Goal: Task Accomplishment & Management: Complete application form

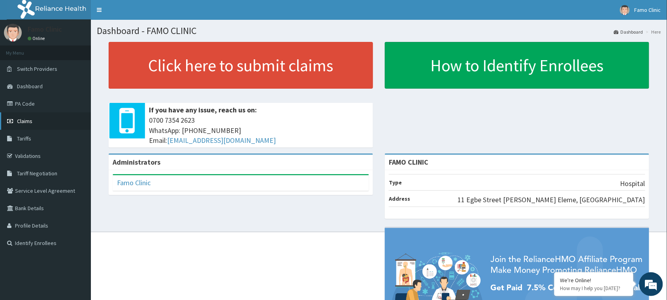
click at [23, 120] on span "Claims" at bounding box center [24, 120] width 15 height 7
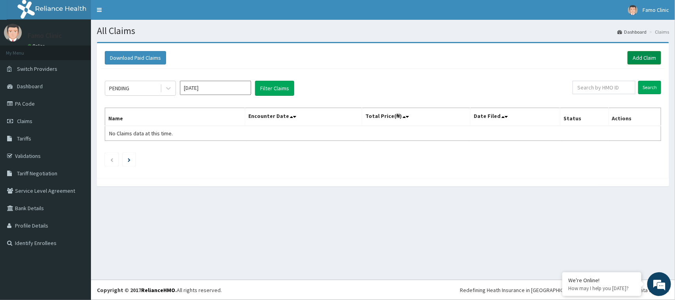
click at [643, 60] on link "Add Claim" at bounding box center [644, 57] width 34 height 13
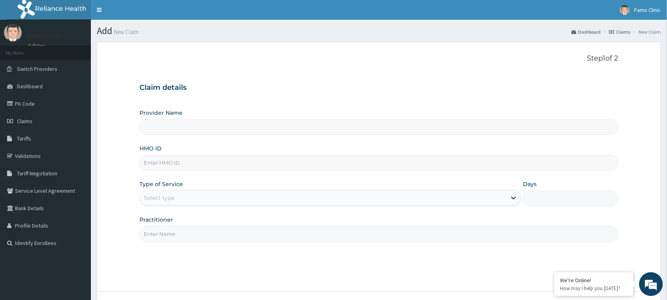
type input "FAMO CLINIC"
click at [202, 163] on input "HMO ID" at bounding box center [379, 162] width 479 height 15
type input "TMT/10103/D"
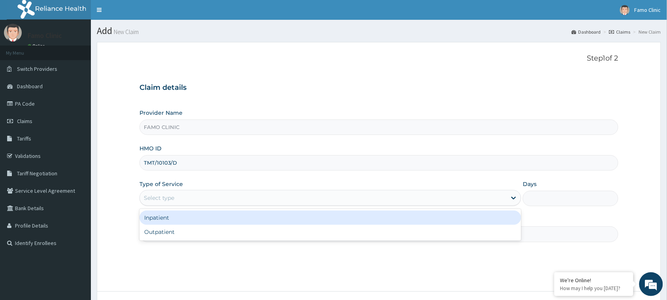
click at [184, 196] on div "Select type" at bounding box center [323, 197] width 367 height 13
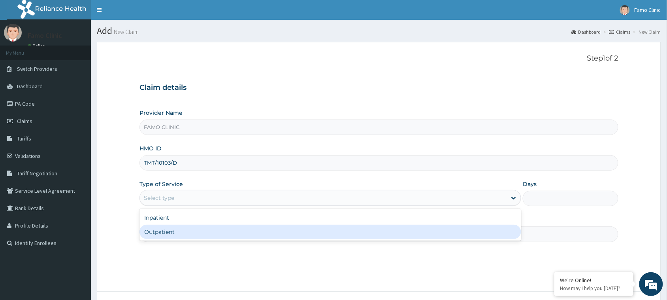
click at [183, 230] on div "Outpatient" at bounding box center [331, 231] width 382 height 14
type input "1"
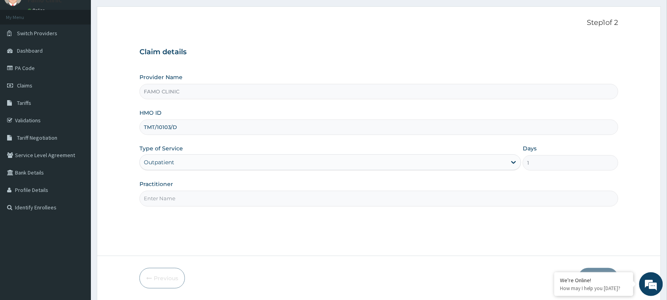
scroll to position [62, 0]
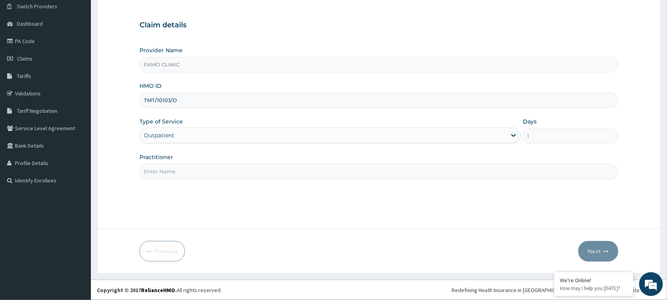
click at [228, 170] on input "Practitioner" at bounding box center [379, 171] width 479 height 15
type input "Dr. Okoro"
click at [593, 249] on button "Next" at bounding box center [599, 251] width 40 height 21
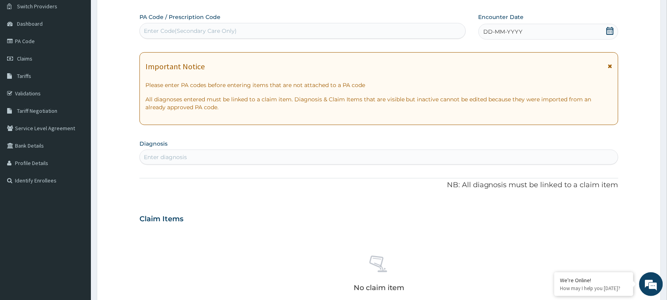
click at [530, 27] on div "DD-MM-YYYY" at bounding box center [549, 32] width 140 height 16
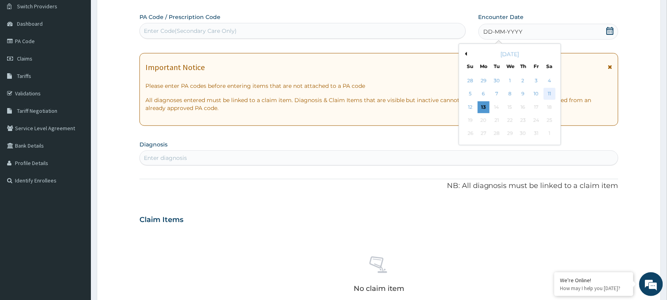
click at [551, 93] on div "11" at bounding box center [550, 94] width 12 height 12
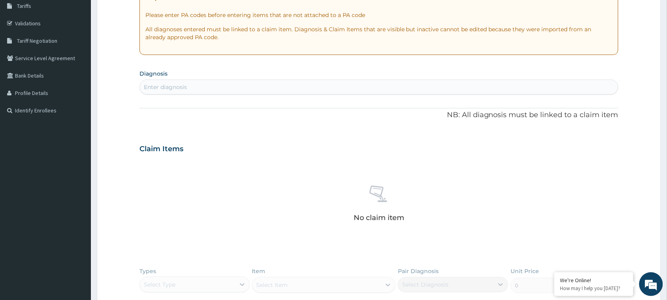
scroll to position [131, 0]
click at [199, 84] on div "Enter diagnosis" at bounding box center [379, 88] width 478 height 13
type input "plasmodium"
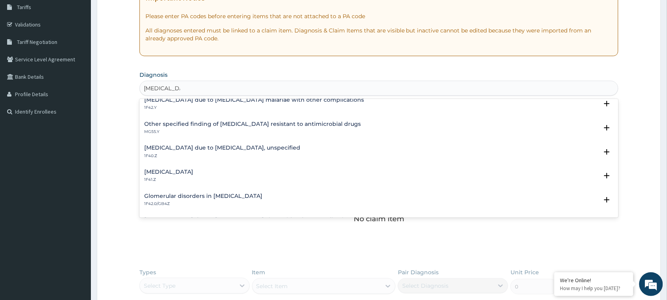
scroll to position [104, 0]
click at [215, 143] on h4 "[MEDICAL_DATA] due to [MEDICAL_DATA], unspecified" at bounding box center [222, 146] width 156 height 6
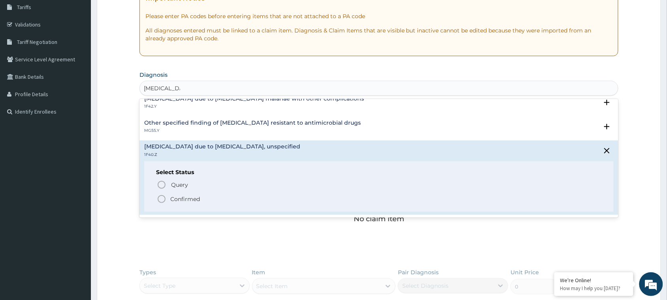
click at [162, 198] on icon "status option filled" at bounding box center [161, 198] width 9 height 9
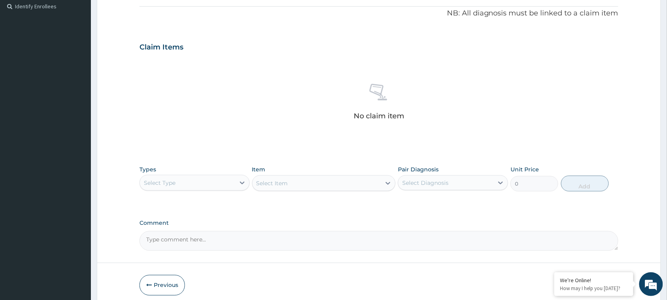
scroll to position [240, 0]
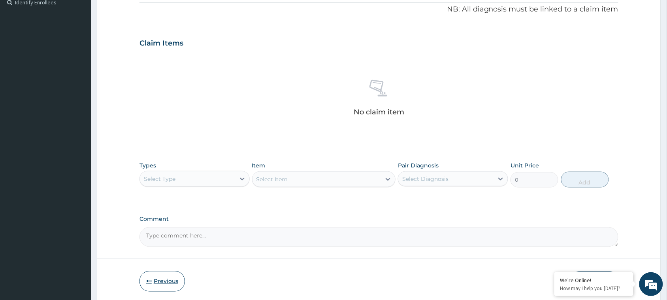
click at [166, 279] on button "Previous" at bounding box center [162, 281] width 45 height 21
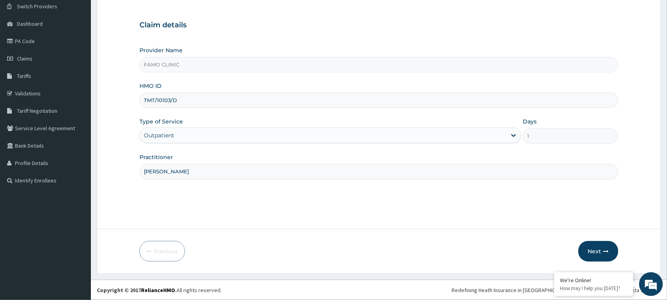
drag, startPoint x: 185, startPoint y: 102, endPoint x: 132, endPoint y: 102, distance: 53.0
click at [132, 102] on form "Step 1 of 2 Claim details Provider Name FAMO CLINIC HMO ID TMT/10103/D Type of …" at bounding box center [379, 126] width 564 height 294
click at [166, 100] on input "bti/10106/a" at bounding box center [379, 99] width 479 height 15
type input "bti/10109/a"
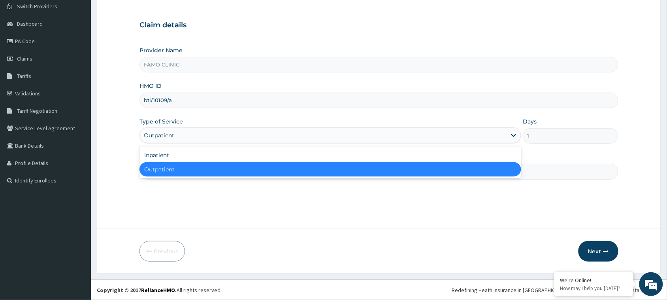
click at [192, 135] on div "Outpatient" at bounding box center [323, 135] width 367 height 13
click at [197, 169] on div "Outpatient" at bounding box center [331, 169] width 382 height 14
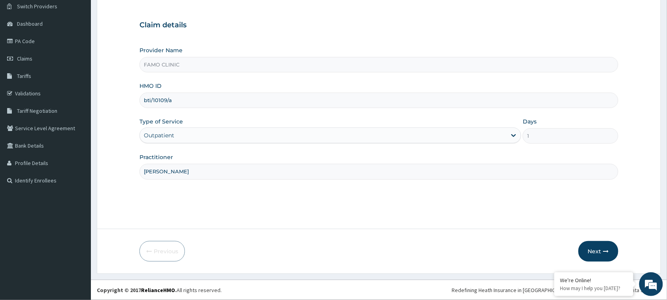
click at [196, 171] on input "[PERSON_NAME]" at bounding box center [379, 171] width 479 height 15
click at [598, 252] on button "Next" at bounding box center [599, 251] width 40 height 21
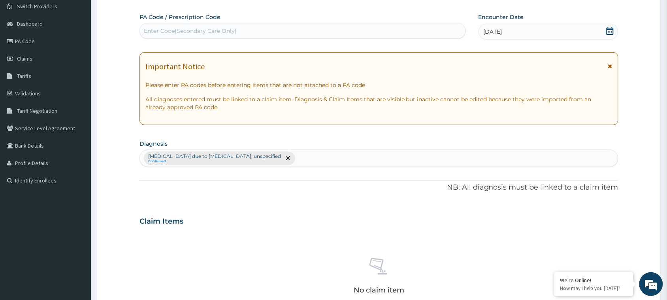
click at [301, 160] on div "Malaria due to Plasmodium falciparum, unspecified Confirmed" at bounding box center [379, 158] width 478 height 17
type input "UPPER"
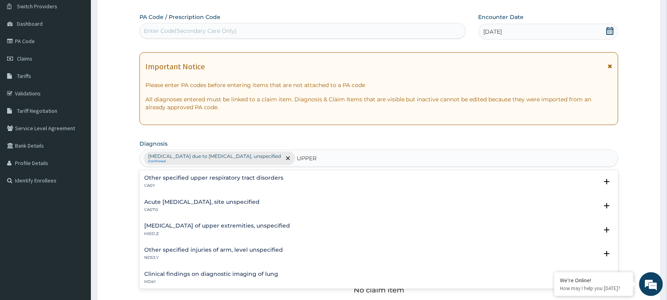
click at [196, 201] on h4 "Acute upper respiratory infection, site unspecified" at bounding box center [201, 202] width 115 height 6
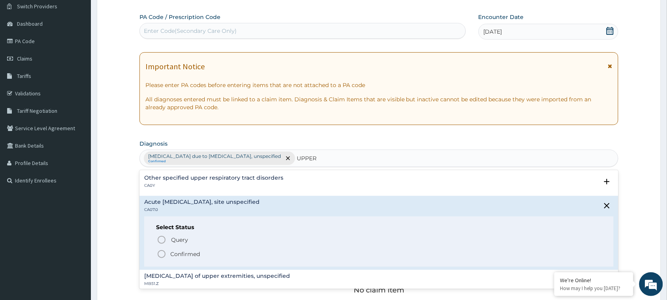
click at [164, 253] on icon "status option filled" at bounding box center [161, 253] width 9 height 9
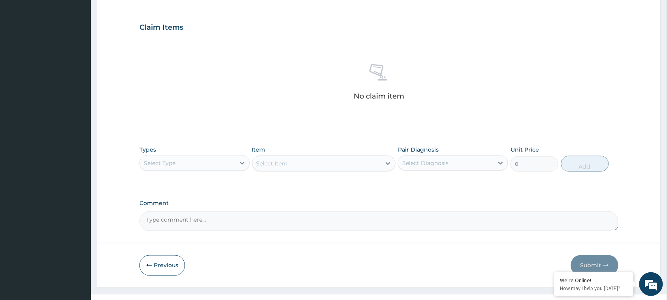
scroll to position [264, 0]
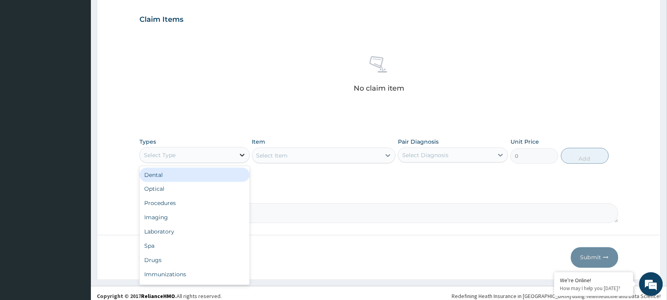
click at [244, 153] on icon at bounding box center [242, 155] width 8 height 8
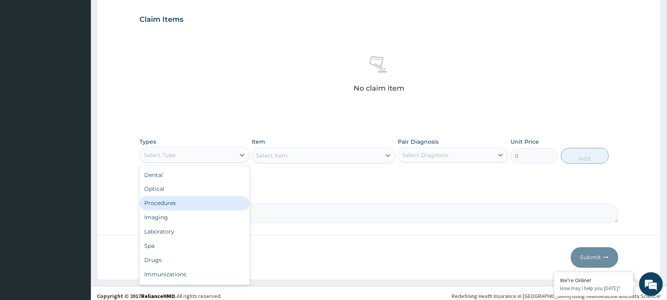
click at [190, 205] on div "Procedures" at bounding box center [195, 203] width 110 height 14
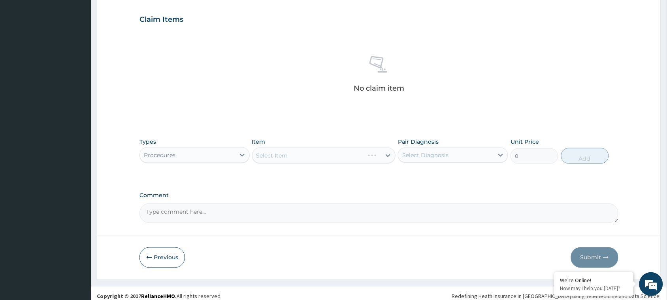
click at [302, 153] on div "Select Item" at bounding box center [324, 155] width 144 height 16
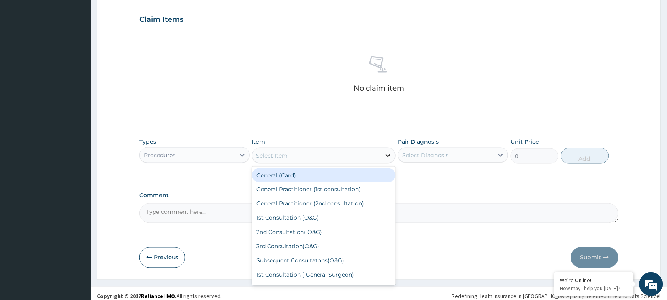
click at [388, 155] on icon at bounding box center [388, 155] width 8 height 8
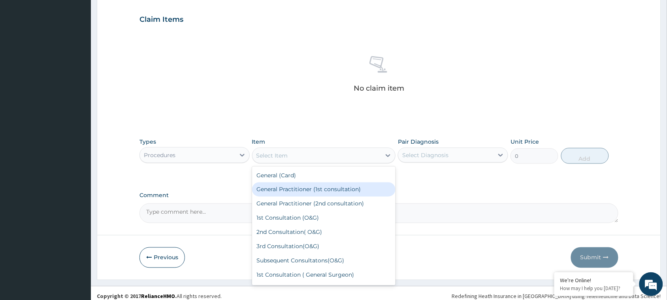
click at [356, 186] on div "General Practitioner (1st consultation)" at bounding box center [324, 189] width 144 height 14
type input "1500"
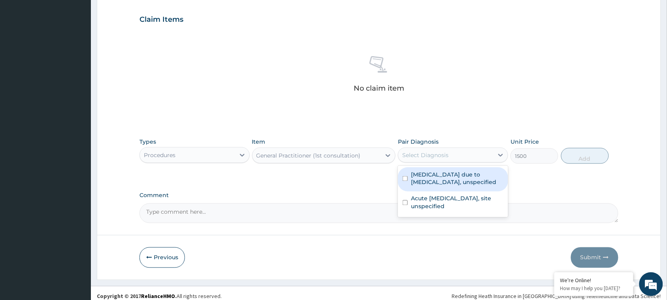
click at [445, 154] on div "Select Diagnosis" at bounding box center [425, 155] width 46 height 8
click at [454, 174] on label "Malaria due to Plasmodium falciparum, unspecified" at bounding box center [457, 178] width 92 height 16
checkbox input "true"
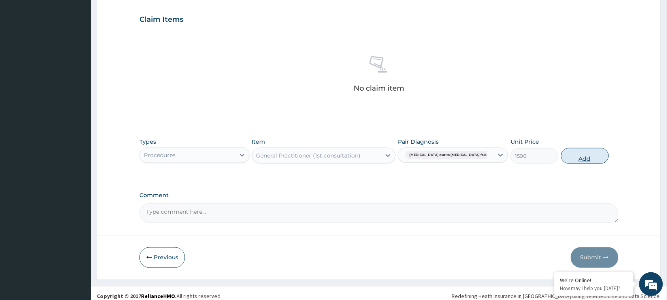
click at [589, 158] on button "Add" at bounding box center [585, 156] width 48 height 16
type input "0"
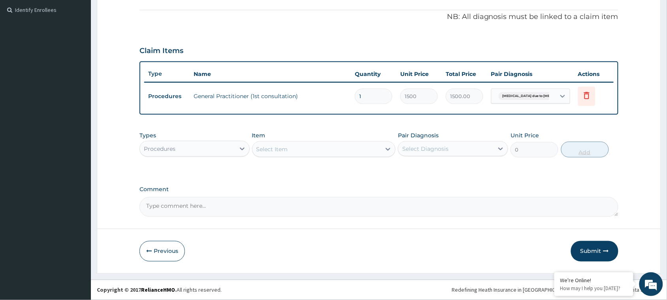
scroll to position [232, 0]
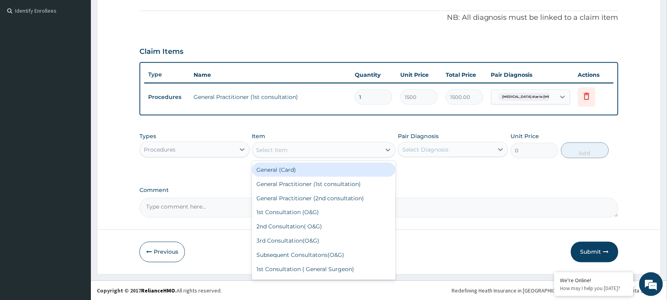
click at [301, 145] on div "Select Item" at bounding box center [317, 149] width 129 height 13
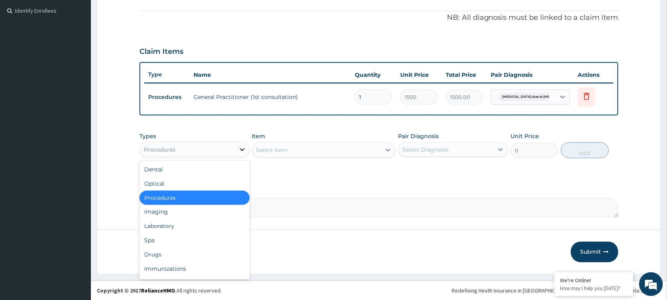
click at [241, 148] on icon at bounding box center [242, 149] width 8 height 8
click at [171, 253] on div "Drugs" at bounding box center [195, 254] width 110 height 14
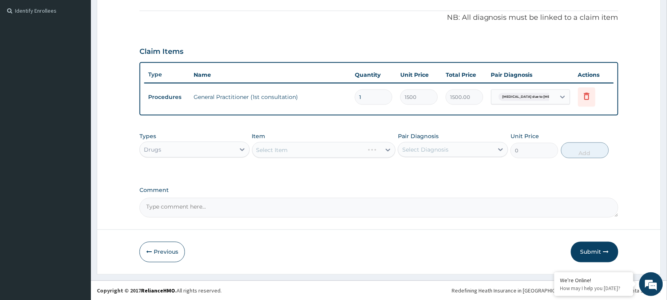
click at [309, 148] on div "Select Item" at bounding box center [324, 150] width 144 height 16
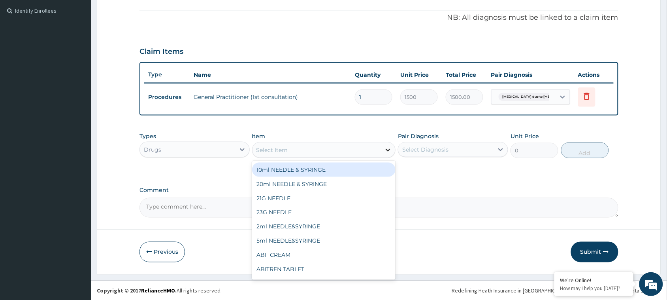
click at [388, 147] on icon at bounding box center [388, 150] width 8 height 8
type input "AMPI"
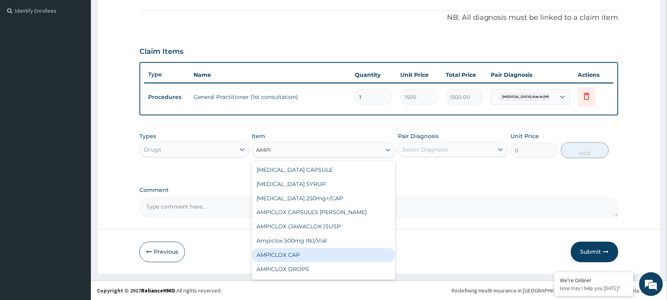
click at [311, 251] on div "AMPICLOX CAP" at bounding box center [324, 255] width 144 height 14
type input "50"
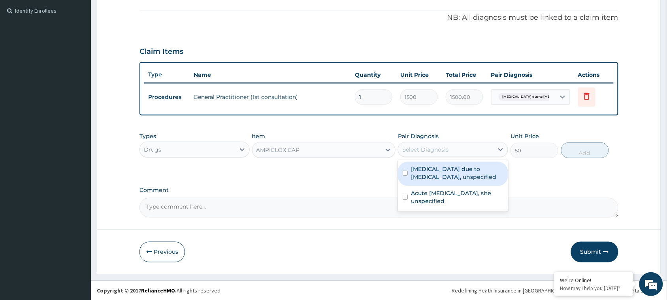
click at [434, 147] on div "Select Diagnosis" at bounding box center [425, 149] width 46 height 8
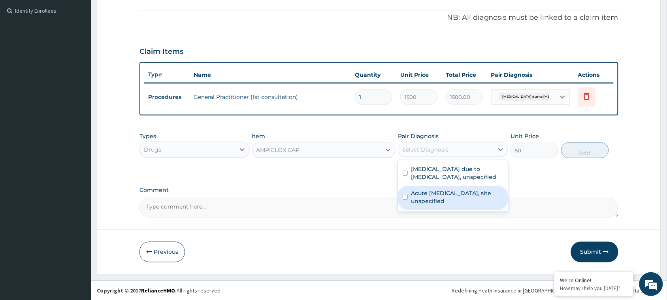
click at [408, 196] on input "checkbox" at bounding box center [405, 196] width 5 height 5
checkbox input "true"
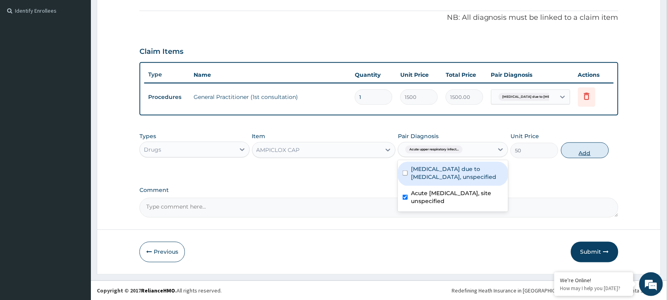
click at [579, 149] on button "Add" at bounding box center [585, 150] width 48 height 16
type input "0"
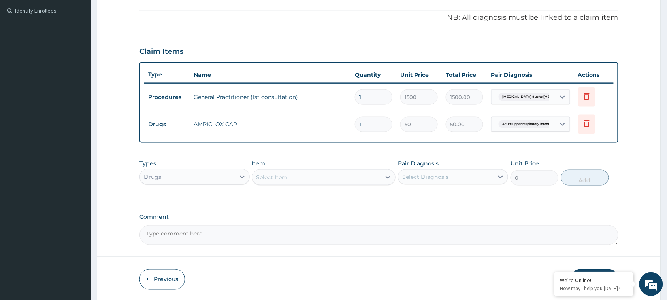
drag, startPoint x: 368, startPoint y: 123, endPoint x: 338, endPoint y: 123, distance: 29.7
click at [338, 123] on tr "Drugs AMPICLOX CAP 1 50 50.00 Acute upper respiratory infect... Delete" at bounding box center [379, 124] width 470 height 27
type input "15"
type input "750.00"
type input "15"
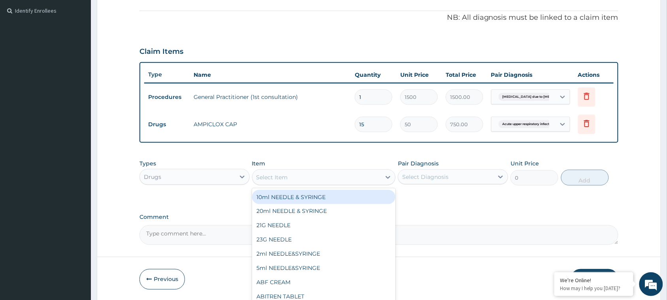
click at [292, 178] on div "Select Item" at bounding box center [317, 177] width 129 height 13
type input "BENY"
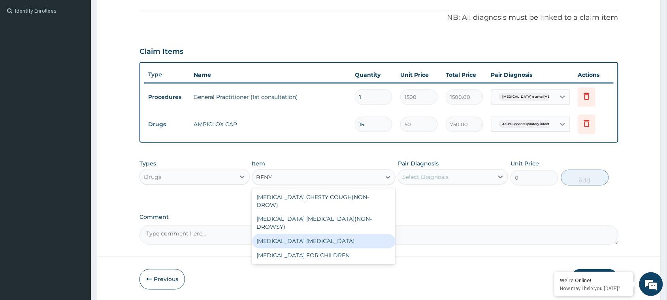
click at [304, 234] on div "BENYLIN EXPECTORANT" at bounding box center [324, 241] width 144 height 14
type input "1100"
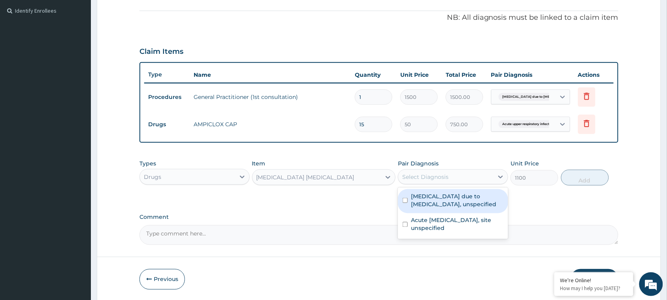
click at [458, 172] on div "Select Diagnosis" at bounding box center [445, 176] width 95 height 13
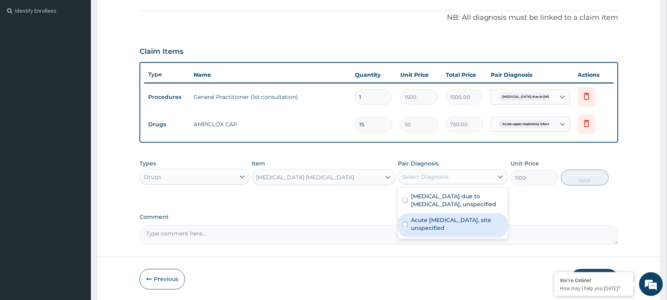
click at [406, 225] on input "checkbox" at bounding box center [405, 224] width 5 height 5
checkbox input "true"
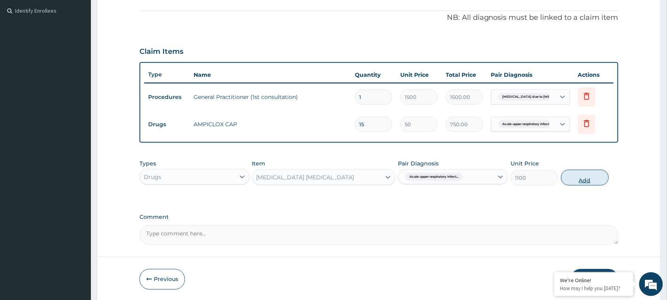
click at [595, 178] on button "Add" at bounding box center [585, 178] width 48 height 16
type input "0"
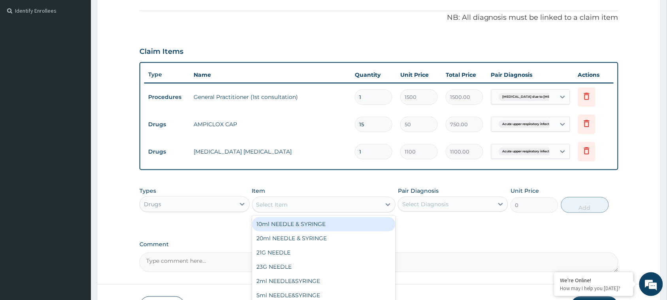
click at [325, 200] on div "Select Item" at bounding box center [317, 204] width 129 height 13
type input "COARTEM"
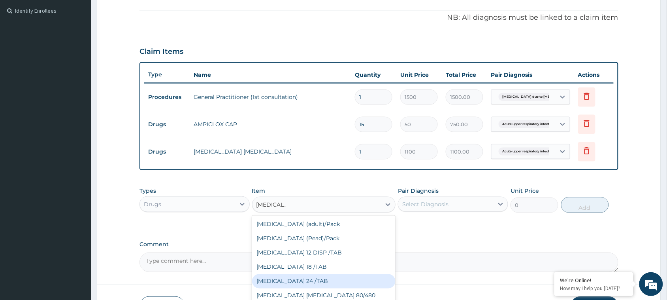
click at [319, 277] on div "COARTEM 24 /TAB" at bounding box center [324, 281] width 144 height 14
type input "75"
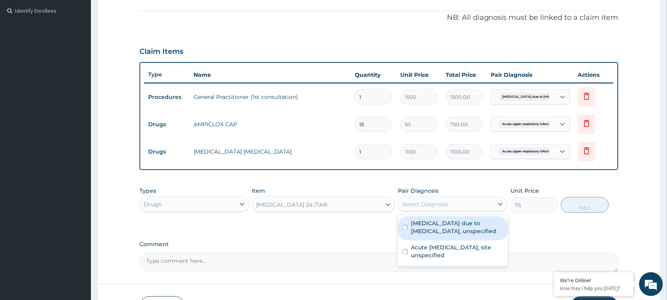
click at [435, 198] on div "Select Diagnosis" at bounding box center [445, 204] width 95 height 13
click at [406, 226] on input "checkbox" at bounding box center [405, 227] width 5 height 5
checkbox input "true"
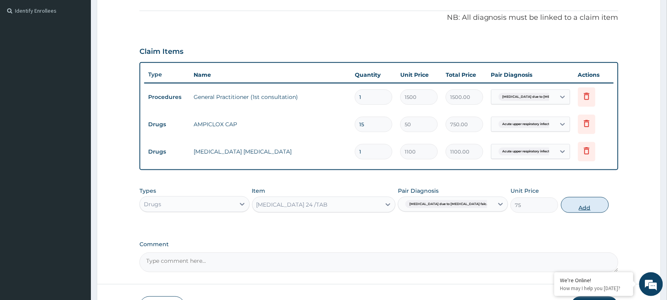
click at [599, 200] on button "Add" at bounding box center [585, 205] width 48 height 16
type input "0"
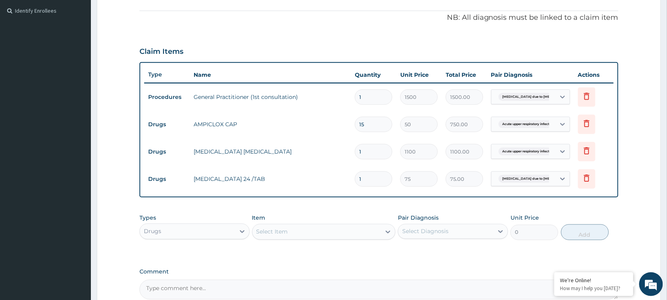
drag, startPoint x: 372, startPoint y: 180, endPoint x: 347, endPoint y: 179, distance: 25.3
click at [347, 179] on tr "Drugs COARTEM 24 /TAB 1 75 75.00 Malaria due to Plasmodium falc... Delete" at bounding box center [379, 178] width 470 height 27
type input "2"
type input "150.00"
type input "24"
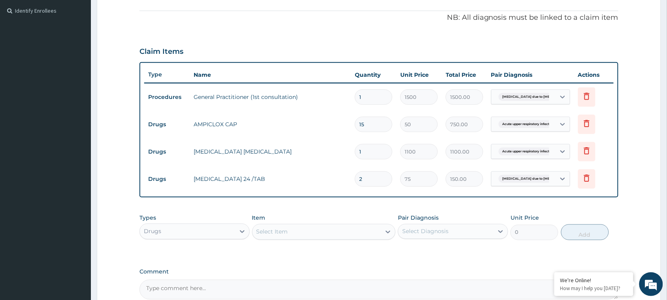
type input "1800.00"
type input "24"
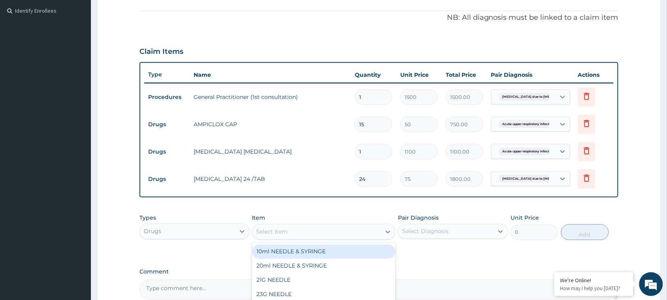
click at [317, 227] on div "Select Item" at bounding box center [317, 231] width 129 height 13
type input "PARA"
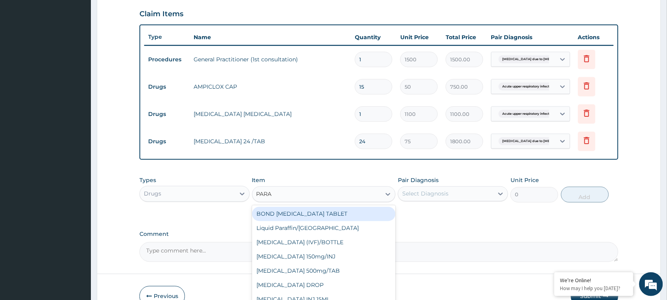
scroll to position [314, 0]
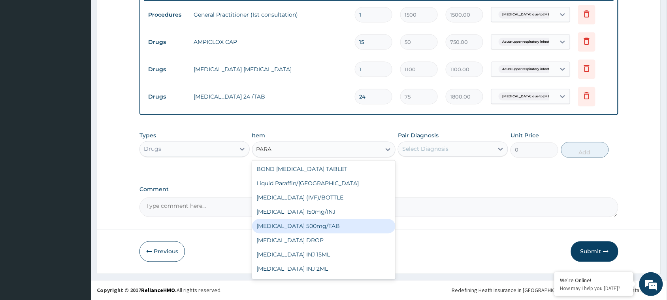
click at [328, 224] on div "PARACETAMOL 500mg/TAB" at bounding box center [324, 226] width 144 height 14
type input "7.5"
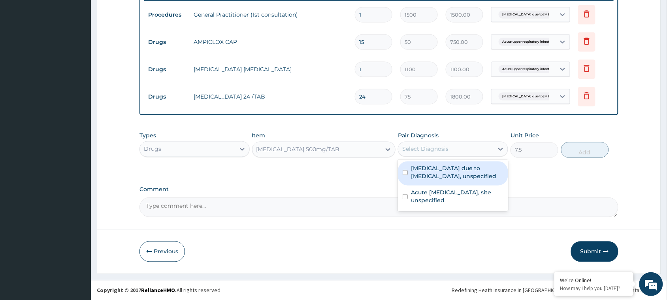
click at [433, 145] on div "Select Diagnosis" at bounding box center [425, 149] width 46 height 8
click at [405, 170] on input "checkbox" at bounding box center [405, 172] width 5 height 5
checkbox input "true"
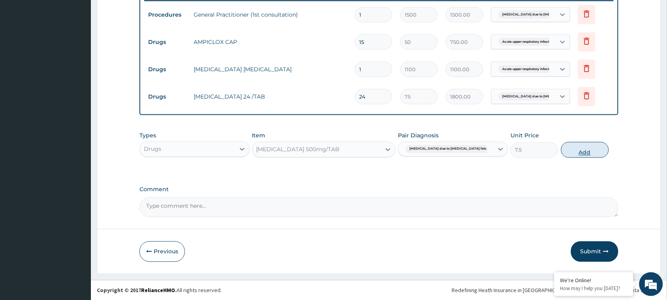
click at [579, 150] on button "Add" at bounding box center [585, 150] width 48 height 16
type input "0"
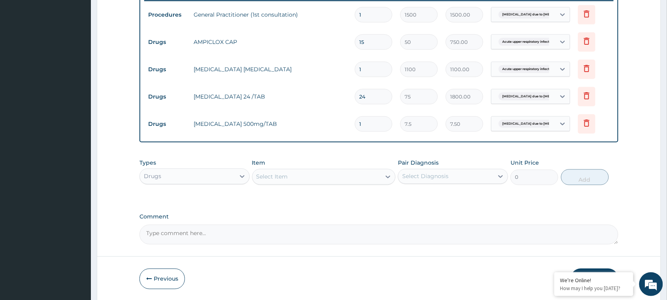
drag, startPoint x: 369, startPoint y: 120, endPoint x: 338, endPoint y: 123, distance: 30.6
click at [338, 123] on tr "Drugs PARACETAMOL 500mg/TAB 1 7.5 7.50 Malaria due to Plasmodium falc... Delete" at bounding box center [379, 123] width 470 height 27
type input "2"
type input "15.00"
type input "24"
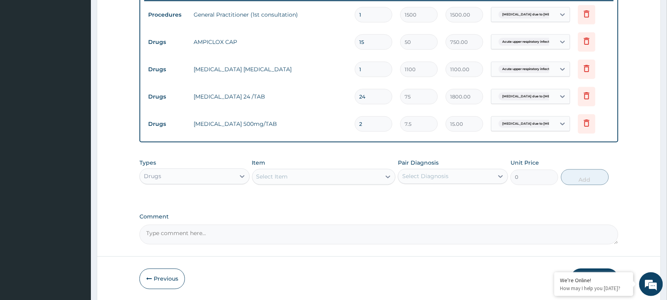
type input "180.00"
type input "2"
type input "15.00"
type input "0.00"
type input "1"
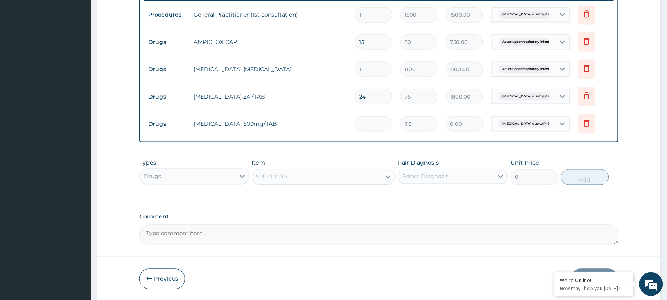
type input "7.50"
type input "18"
type input "135.00"
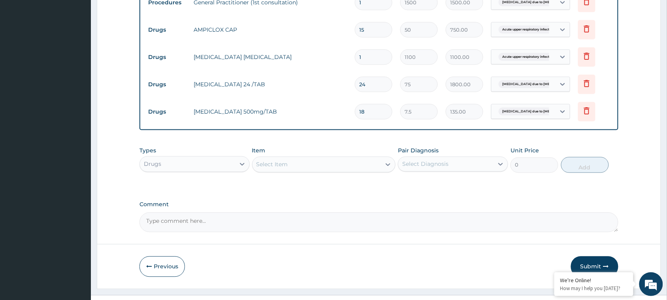
scroll to position [341, 0]
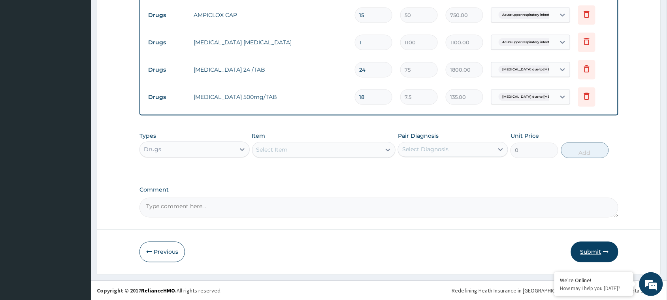
type input "18"
click at [589, 252] on button "Submit" at bounding box center [594, 251] width 47 height 21
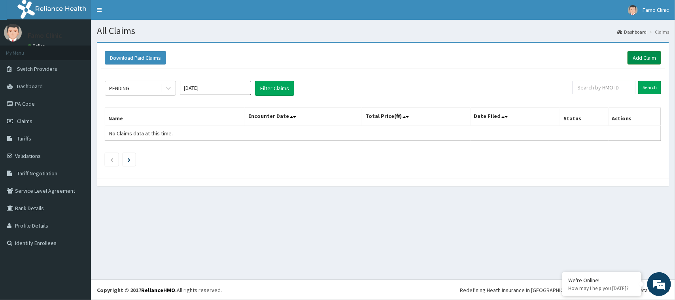
click at [643, 57] on link "Add Claim" at bounding box center [644, 57] width 34 height 13
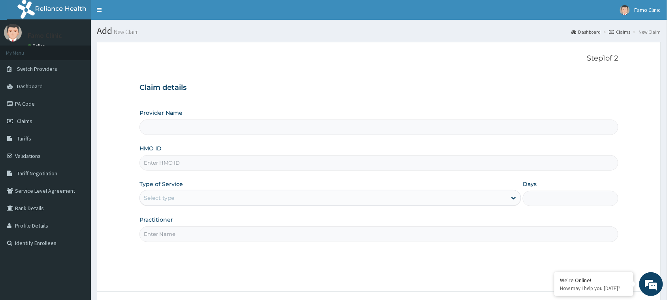
click at [190, 166] on input "HMO ID" at bounding box center [379, 162] width 479 height 15
type input "FAMO CLINIC"
type input "TMT/10103/A"
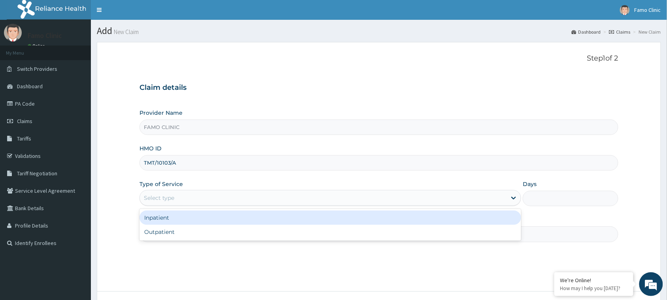
click at [196, 192] on div "Select type" at bounding box center [323, 197] width 367 height 13
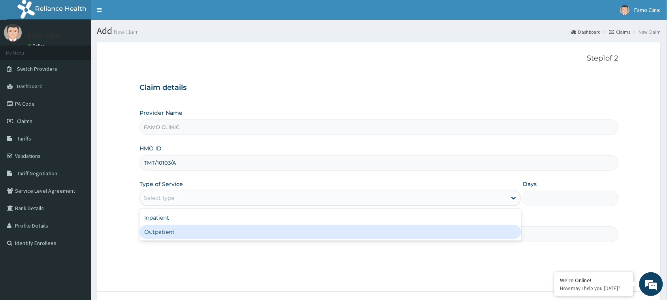
click at [179, 232] on div "Outpatient" at bounding box center [331, 231] width 382 height 14
type input "1"
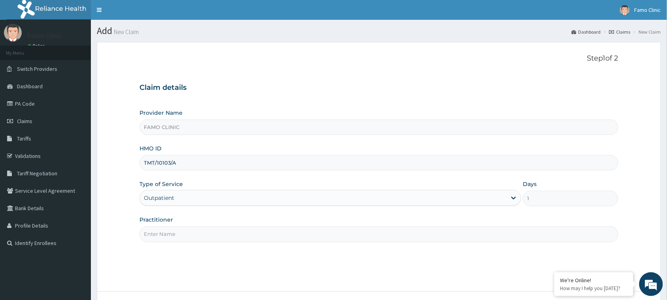
click at [189, 234] on input "Practitioner" at bounding box center [379, 233] width 479 height 15
type input "Dr. Okoro"
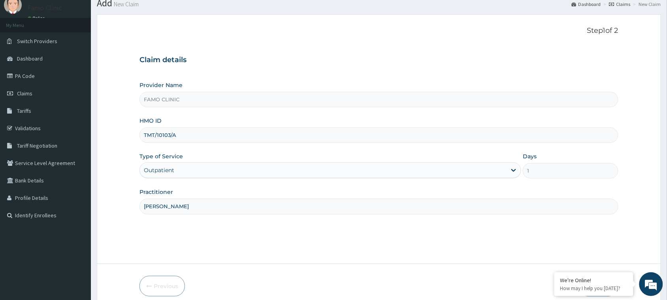
scroll to position [62, 0]
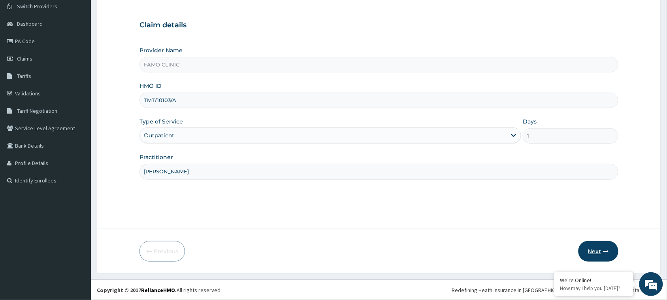
click at [597, 250] on button "Next" at bounding box center [599, 251] width 40 height 21
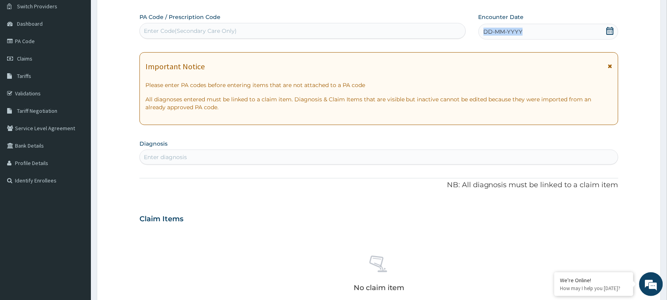
drag, startPoint x: 522, startPoint y: 28, endPoint x: 475, endPoint y: 34, distance: 47.8
click at [475, 34] on div "PA Code / Prescription Code Enter Code(Secondary Care Only) Encounter Date DD-M…" at bounding box center [373, 26] width 466 height 26
click at [499, 30] on span "DD-MM-YYYY" at bounding box center [503, 32] width 39 height 8
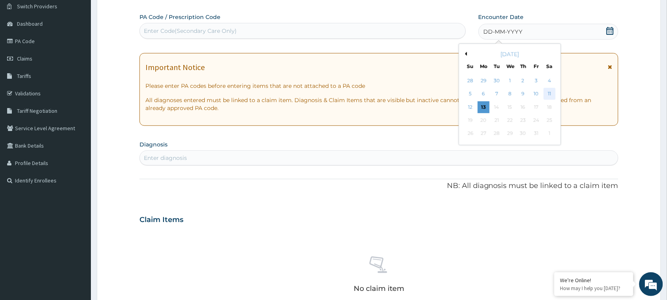
click at [549, 93] on div "11" at bounding box center [550, 94] width 12 height 12
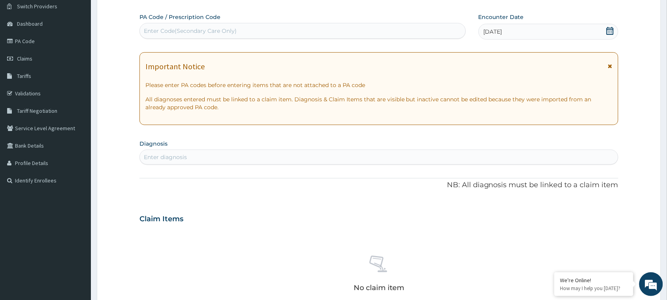
click at [180, 162] on div "Enter diagnosis" at bounding box center [379, 157] width 478 height 13
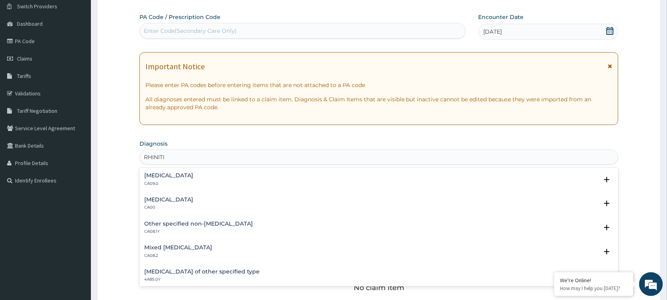
type input "RHINITIS"
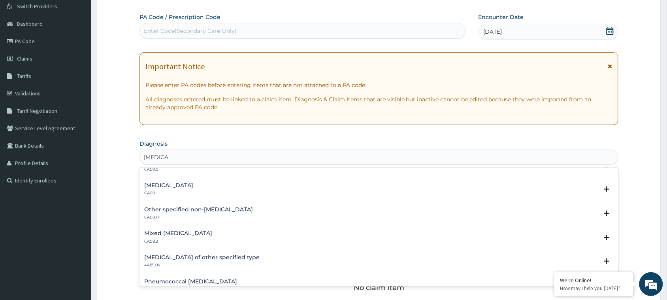
scroll to position [0, 0]
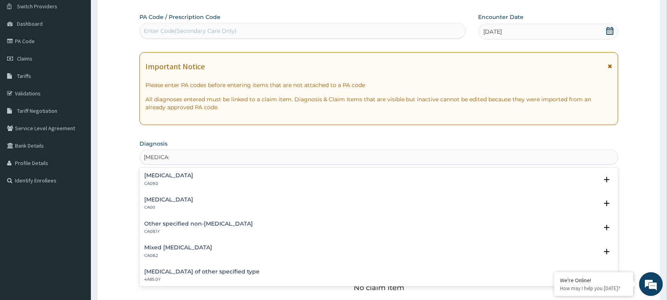
click at [159, 178] on h4 "Chronic rhinitis" at bounding box center [168, 175] width 49 height 6
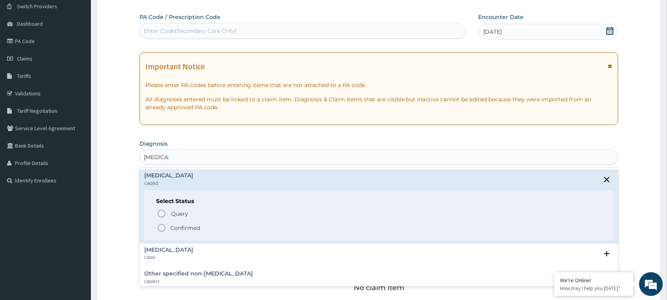
click at [162, 224] on icon "status option filled" at bounding box center [161, 227] width 9 height 9
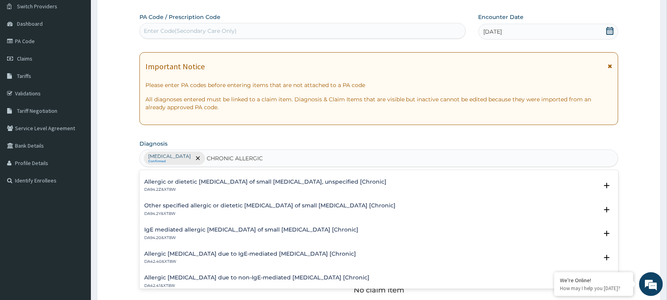
scroll to position [172, 0]
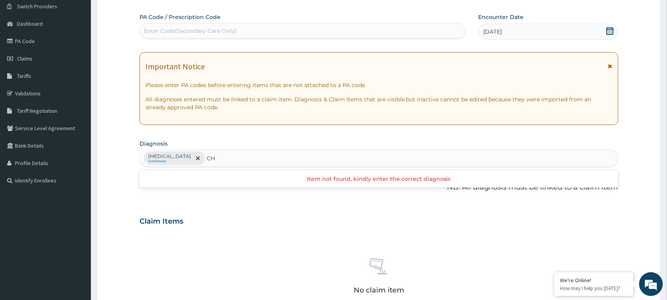
type input "C"
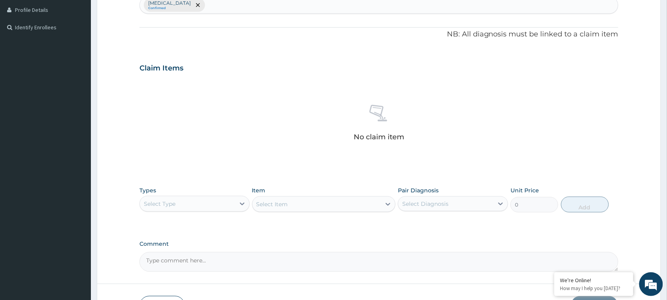
scroll to position [198, 0]
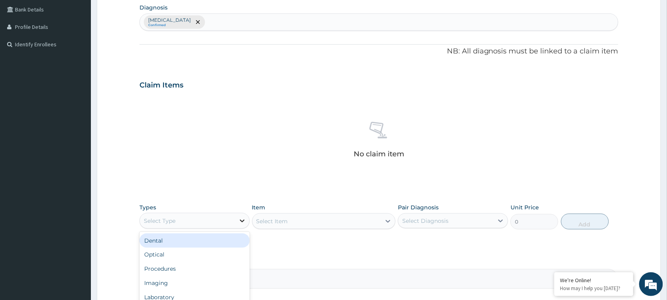
click at [242, 219] on icon at bounding box center [242, 221] width 8 height 8
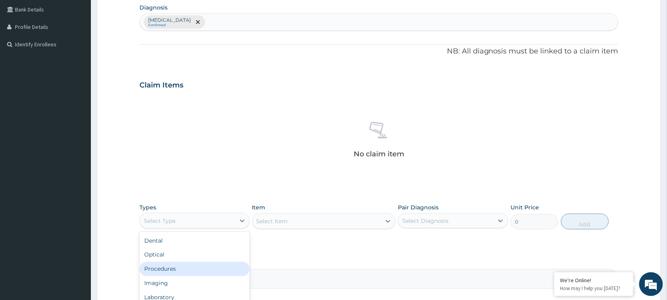
click at [177, 267] on div "Procedures" at bounding box center [195, 269] width 110 height 14
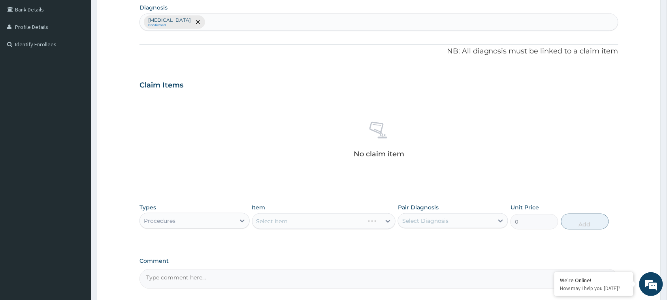
click at [310, 216] on div "Select Item" at bounding box center [324, 221] width 144 height 16
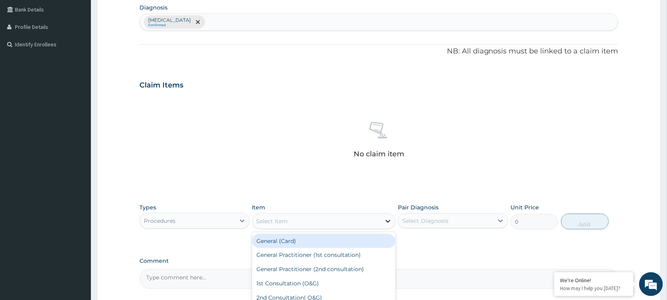
click at [390, 221] on icon at bounding box center [388, 221] width 8 height 8
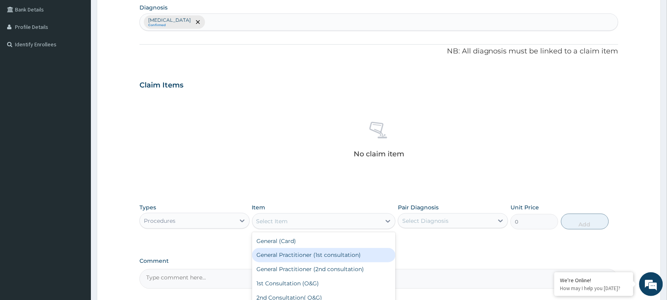
drag, startPoint x: 342, startPoint y: 255, endPoint x: 351, endPoint y: 247, distance: 12.0
click at [345, 252] on div "General Practitioner (1st consultation)" at bounding box center [324, 255] width 144 height 14
type input "1500"
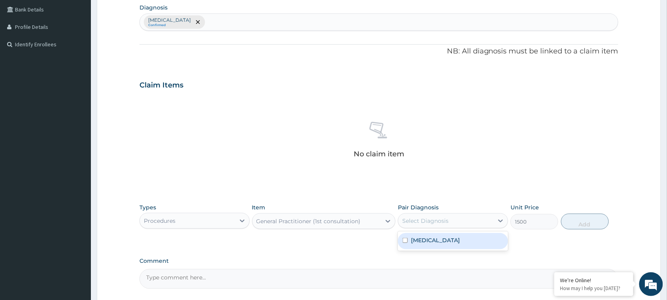
click at [437, 220] on div "Select Diagnosis" at bounding box center [425, 221] width 46 height 8
click at [407, 238] on input "checkbox" at bounding box center [405, 240] width 5 height 5
checkbox input "true"
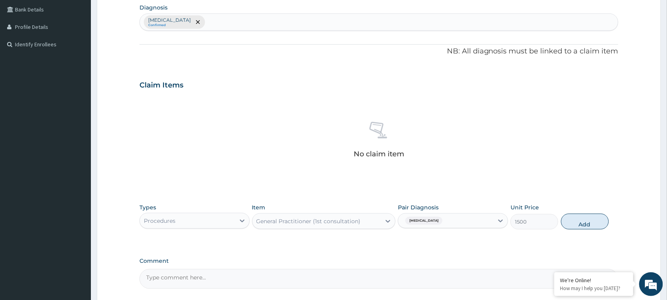
drag, startPoint x: 580, startPoint y: 222, endPoint x: 568, endPoint y: 224, distance: 12.4
click at [578, 223] on button "Add" at bounding box center [585, 221] width 48 height 16
type input "0"
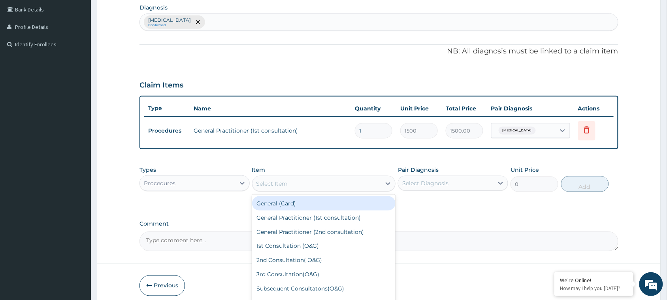
click at [301, 182] on div "Select Item" at bounding box center [317, 183] width 129 height 13
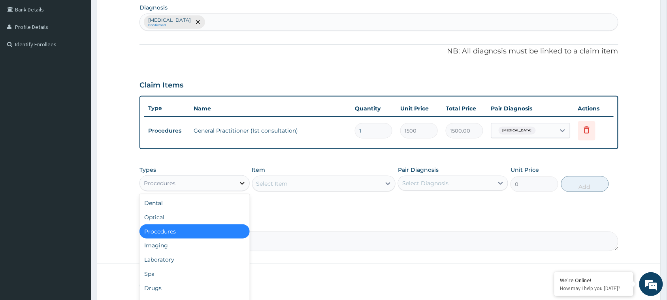
click at [241, 181] on icon at bounding box center [242, 183] width 8 height 8
click at [175, 287] on div "Drugs" at bounding box center [195, 288] width 110 height 14
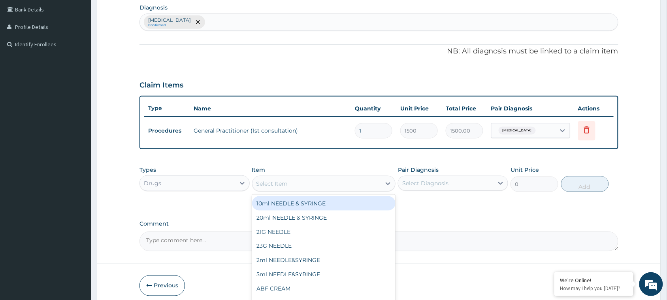
click at [300, 182] on div "Select Item" at bounding box center [317, 183] width 129 height 13
type input "DEXA"
click at [328, 204] on div "Dexamethazone 4mg/INJ" at bounding box center [324, 203] width 144 height 14
type input "150"
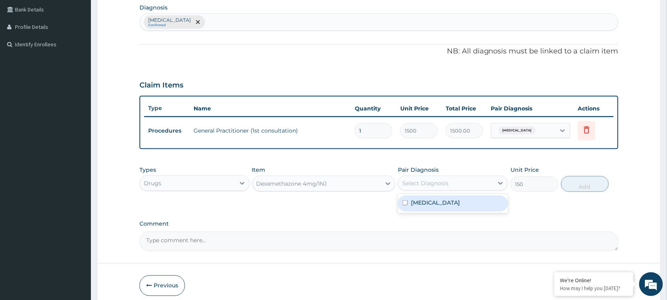
click at [439, 186] on div "Select Diagnosis" at bounding box center [445, 183] width 95 height 13
click at [406, 202] on input "checkbox" at bounding box center [405, 202] width 5 height 5
checkbox input "true"
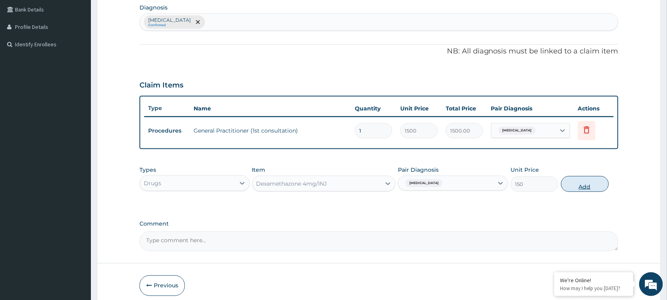
click at [585, 186] on button "Add" at bounding box center [585, 184] width 48 height 16
type input "0"
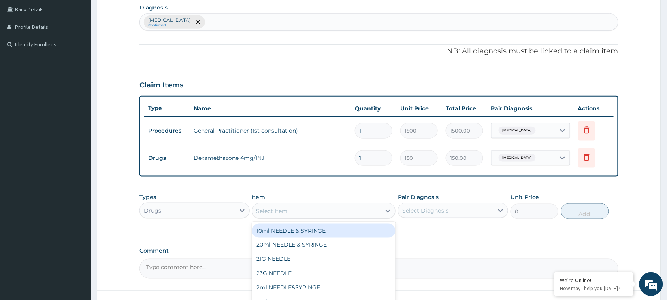
click at [283, 208] on div "Select Item" at bounding box center [272, 211] width 32 height 8
type input "AMOX"
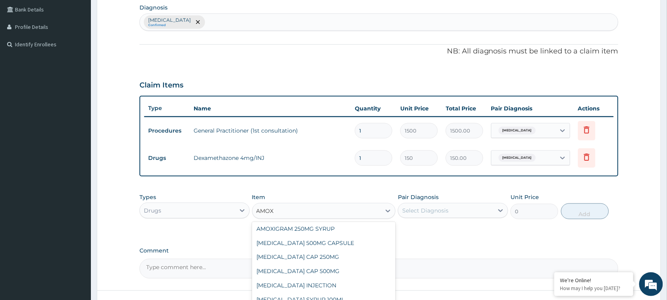
scroll to position [90, 0]
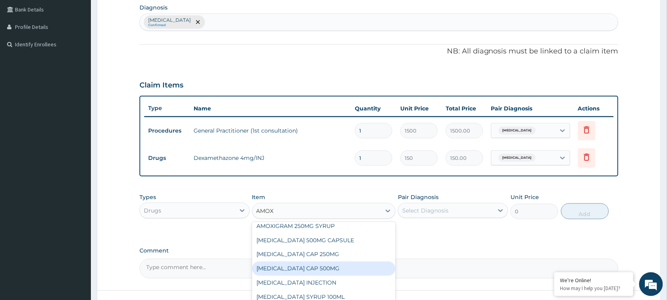
click at [322, 265] on div "[MEDICAL_DATA] CAP 500MG" at bounding box center [324, 268] width 144 height 14
type input "110"
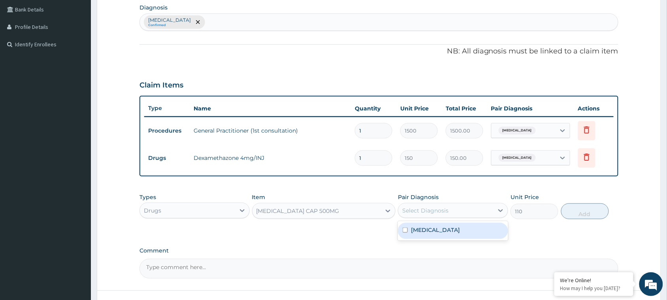
click at [419, 213] on div "Select Diagnosis" at bounding box center [425, 210] width 46 height 8
click at [407, 227] on input "checkbox" at bounding box center [405, 229] width 5 height 5
checkbox input "true"
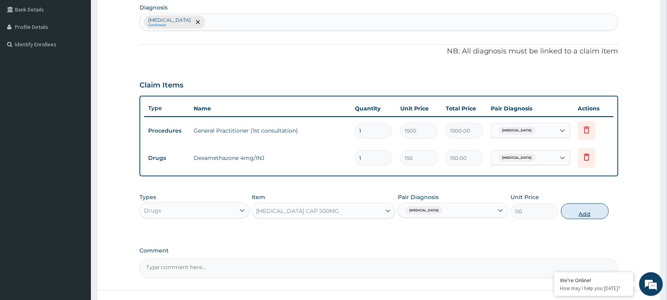
click at [591, 210] on button "Add" at bounding box center [585, 211] width 48 height 16
type input "0"
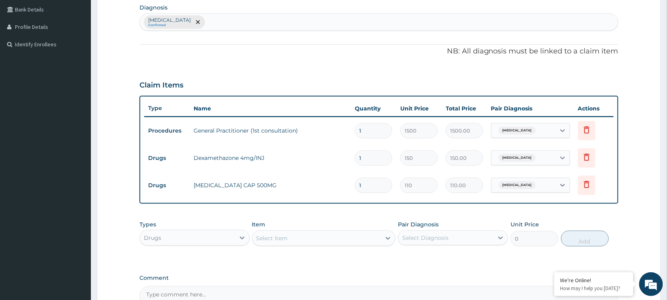
drag, startPoint x: 362, startPoint y: 183, endPoint x: 335, endPoint y: 186, distance: 27.8
click at [335, 186] on tr "Drugs AMOXIL CAP 500MG 1 110 110.00 Chronic rhinitis Delete" at bounding box center [379, 185] width 470 height 27
type input "15"
type input "1650.00"
type input "15"
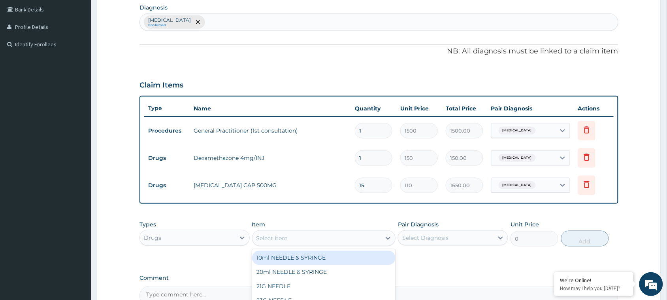
click at [312, 234] on div "Select Item" at bounding box center [317, 238] width 129 height 13
type input "PARA"
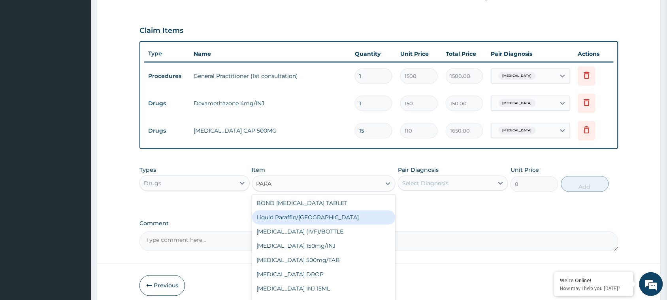
scroll to position [287, 0]
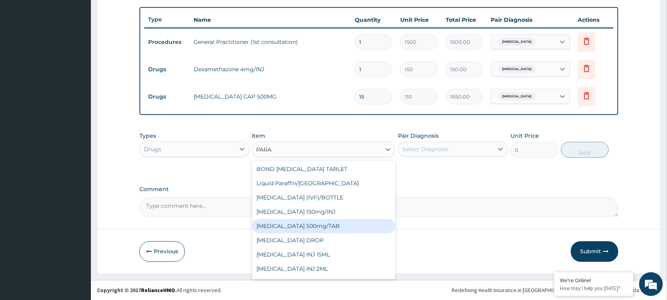
click at [322, 224] on div "PARACETAMOL 500mg/TAB" at bounding box center [324, 226] width 144 height 14
type input "7.5"
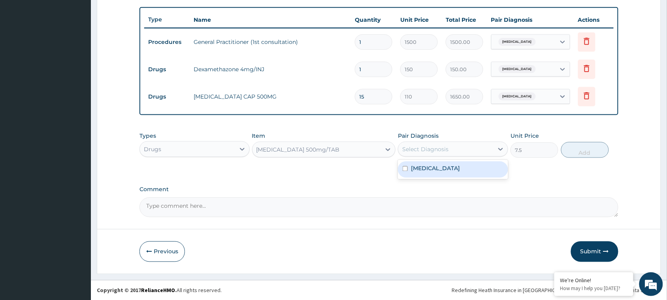
click at [458, 143] on div "Select Diagnosis" at bounding box center [445, 149] width 95 height 13
click at [406, 167] on input "checkbox" at bounding box center [405, 168] width 5 height 5
checkbox input "true"
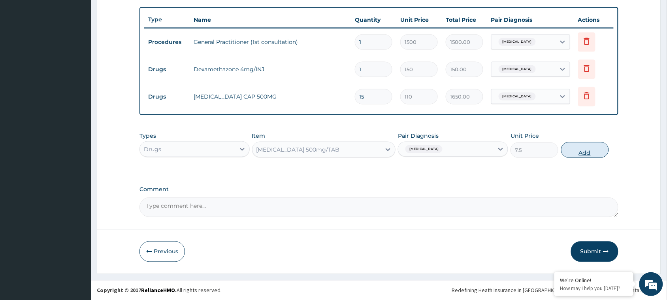
click at [580, 147] on button "Add" at bounding box center [585, 150] width 48 height 16
type input "0"
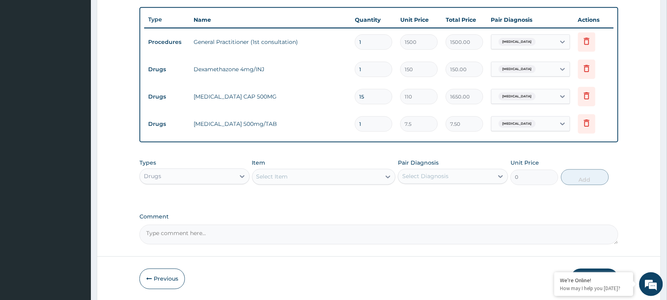
drag, startPoint x: 360, startPoint y: 123, endPoint x: 344, endPoint y: 123, distance: 15.8
click at [344, 123] on tr "Drugs PARACETAMOL 500mg/TAB 1 7.5 7.50 Chronic rhinitis Delete" at bounding box center [379, 123] width 470 height 27
drag, startPoint x: 364, startPoint y: 123, endPoint x: 349, endPoint y: 123, distance: 15.4
click at [349, 123] on tr "Drugs PARACETAMOL 500mg/TAB 1 7.5 7.50 Chronic rhinitis Delete" at bounding box center [379, 123] width 470 height 27
type input "15"
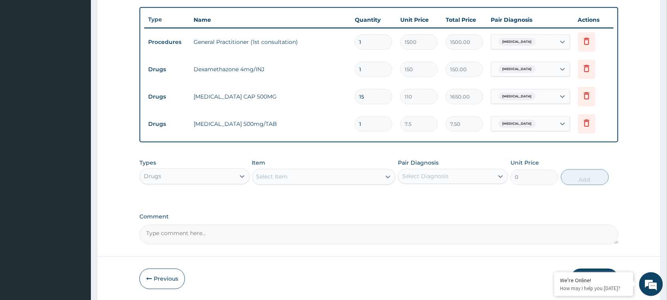
type input "112.50"
type input "1"
type input "7.50"
type input "18"
type input "135.00"
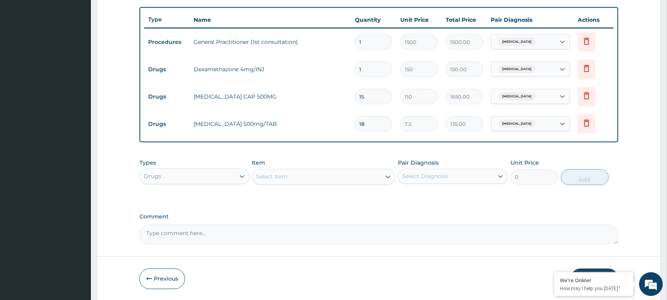
scroll to position [314, 0]
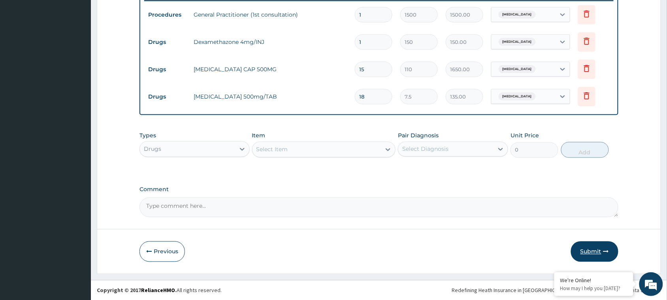
type input "18"
click at [594, 250] on button "Submit" at bounding box center [594, 251] width 47 height 21
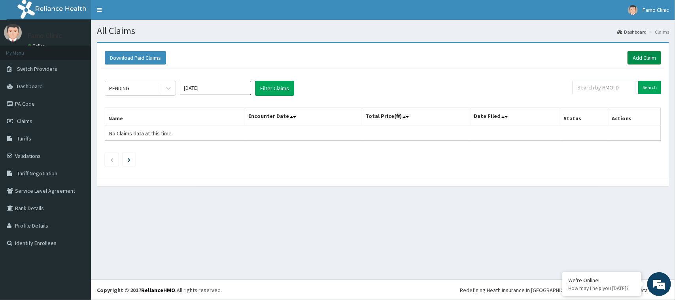
click at [641, 56] on link "Add Claim" at bounding box center [644, 57] width 34 height 13
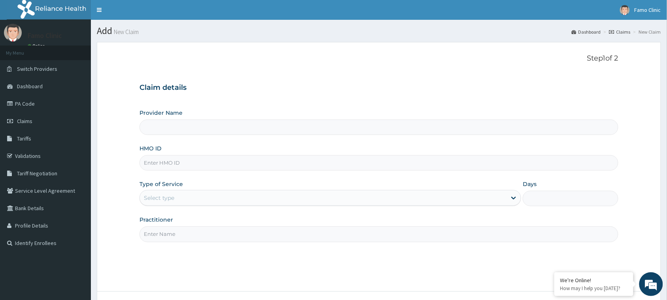
type input "FAMO CLINIC"
click at [218, 167] on input "HMO ID" at bounding box center [379, 162] width 479 height 15
click at [194, 196] on div "Select type" at bounding box center [323, 197] width 367 height 13
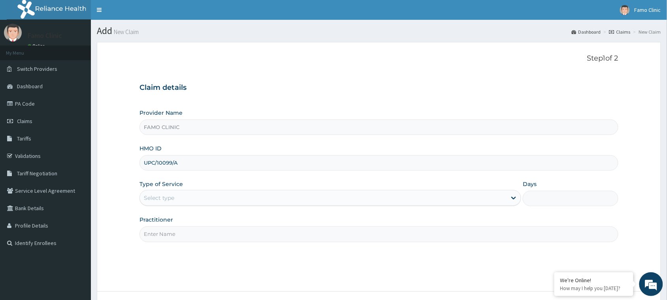
click at [463, 199] on div "Select type" at bounding box center [323, 197] width 367 height 13
click at [184, 194] on div "Select type" at bounding box center [323, 197] width 367 height 13
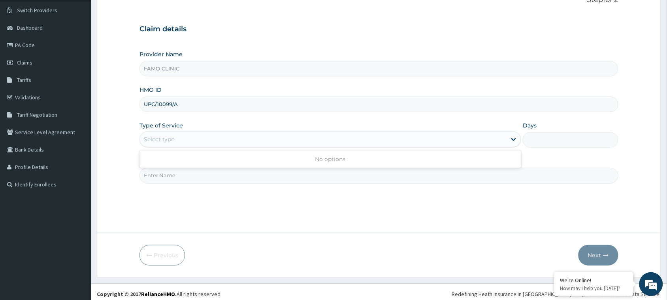
scroll to position [62, 0]
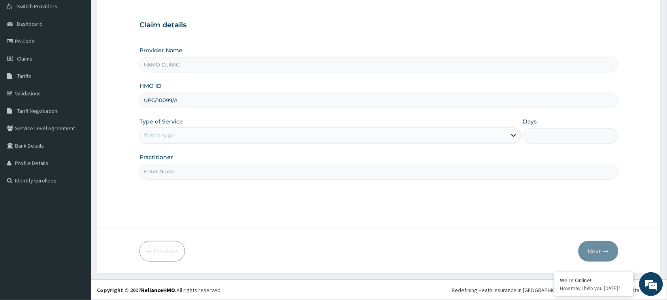
click at [190, 99] on input "UPC/10099/A" at bounding box center [379, 99] width 479 height 15
type input "upc/10099/a"
click at [192, 138] on div "Select type" at bounding box center [323, 135] width 367 height 13
click at [198, 102] on input "upc/10099/a" at bounding box center [379, 99] width 479 height 15
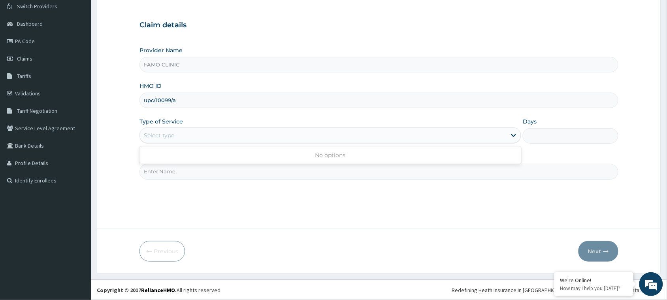
click at [176, 139] on div "Select type" at bounding box center [323, 135] width 367 height 13
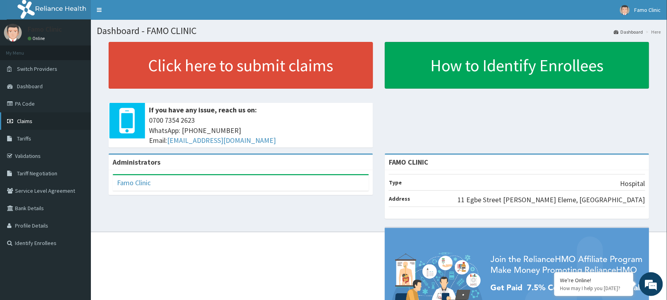
click at [24, 121] on span "Claims" at bounding box center [24, 120] width 15 height 7
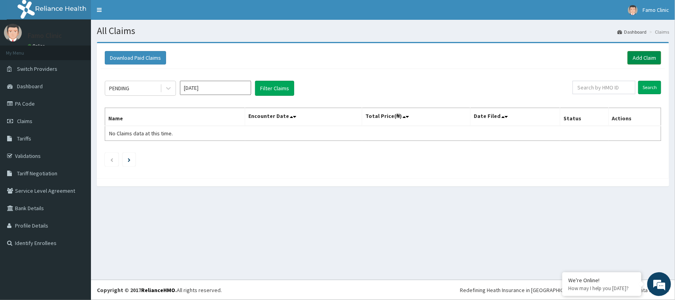
click at [649, 55] on link "Add Claim" at bounding box center [644, 57] width 34 height 13
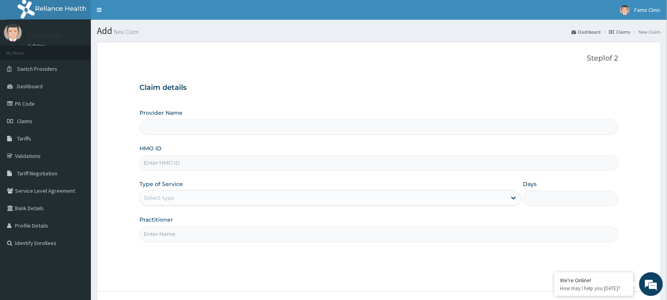
type input "FAMO CLINIC"
click at [194, 161] on input "HMO ID" at bounding box center [379, 162] width 479 height 15
type input "UPC/10099/A"
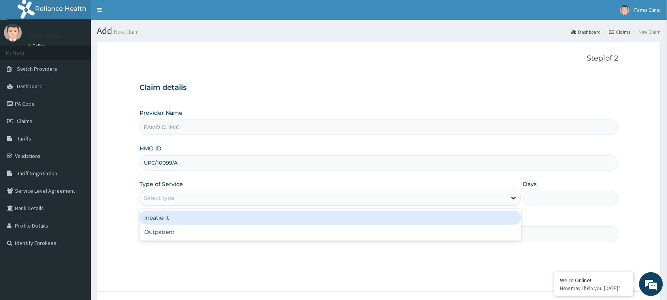
click at [196, 192] on div "Select type" at bounding box center [323, 197] width 367 height 13
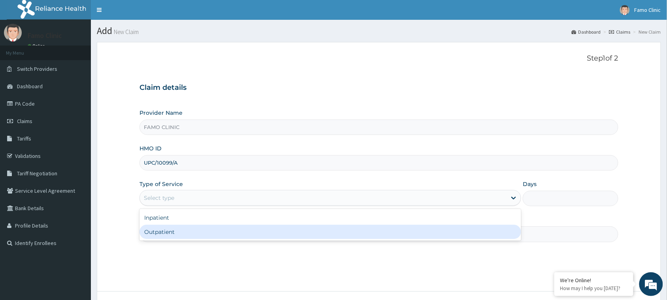
click at [196, 232] on div "Outpatient" at bounding box center [331, 231] width 382 height 14
type input "1"
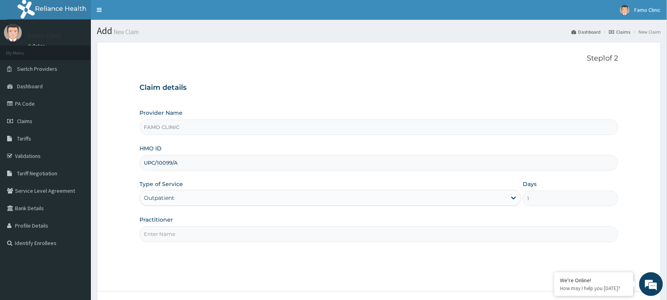
click at [196, 232] on input "Practitioner" at bounding box center [379, 233] width 479 height 15
type input "Dr. Raymond"
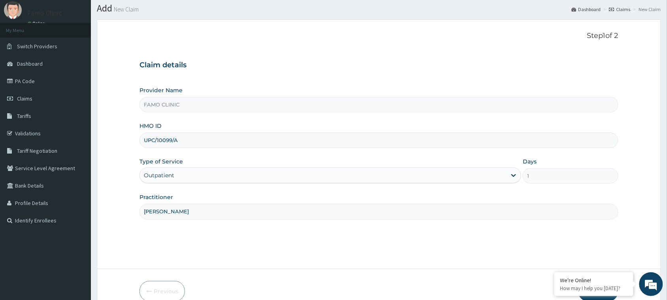
scroll to position [62, 0]
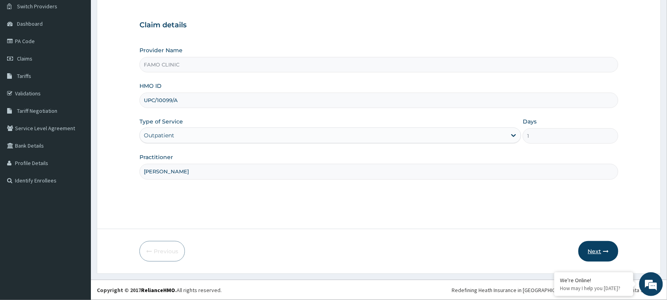
click at [598, 250] on button "Next" at bounding box center [599, 251] width 40 height 21
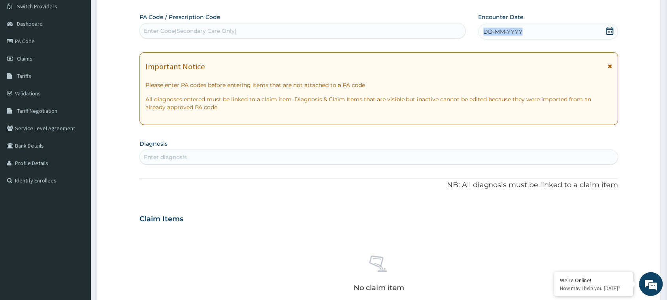
drag, startPoint x: 528, startPoint y: 32, endPoint x: 479, endPoint y: 34, distance: 49.0
click at [479, 34] on div "DD-MM-YYYY" at bounding box center [549, 32] width 140 height 16
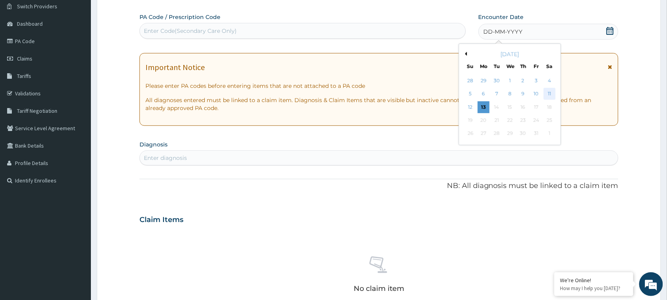
click at [551, 90] on div "11" at bounding box center [550, 94] width 12 height 12
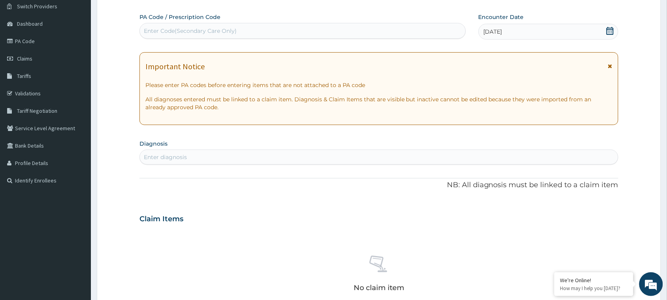
click at [224, 154] on div "Enter diagnosis" at bounding box center [379, 157] width 478 height 13
type input "l"
type input "PLASMODIUM"
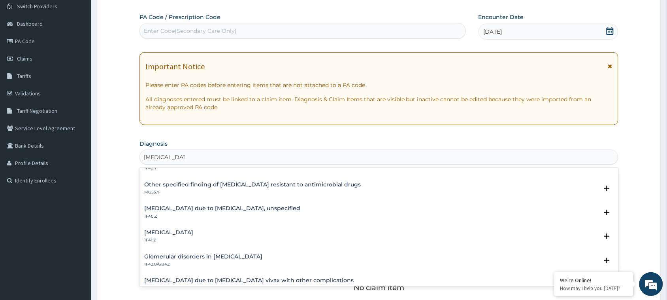
scroll to position [104, 0]
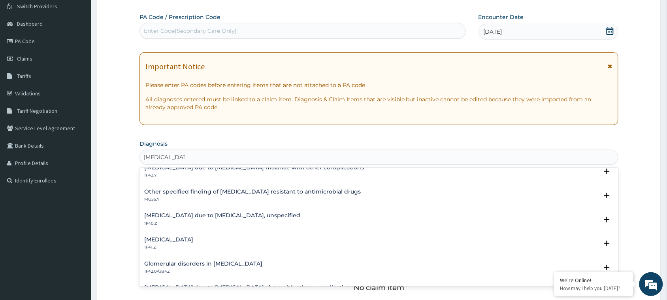
click at [221, 213] on h4 "[MEDICAL_DATA] due to [MEDICAL_DATA], unspecified" at bounding box center [222, 215] width 156 height 6
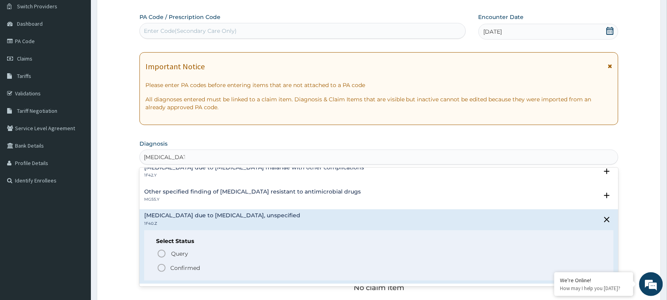
click at [161, 267] on icon "status option filled" at bounding box center [161, 267] width 9 height 9
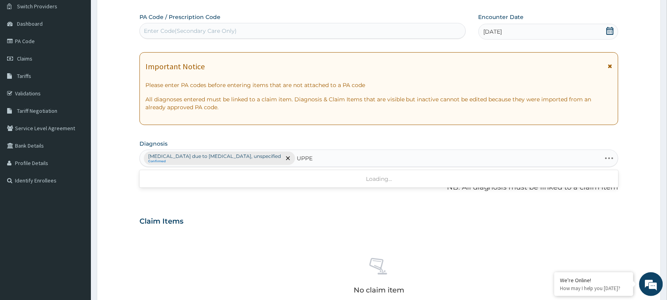
type input "UPPER"
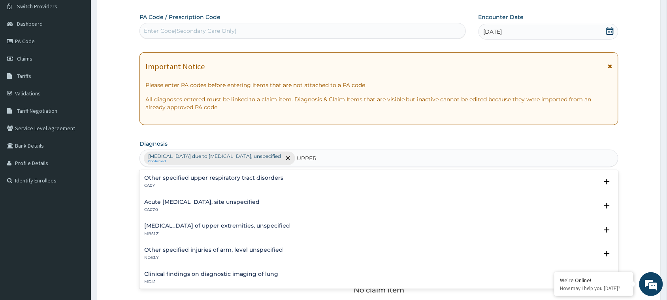
click at [185, 200] on h4 "Acute upper respiratory infection, site unspecified" at bounding box center [201, 202] width 115 height 6
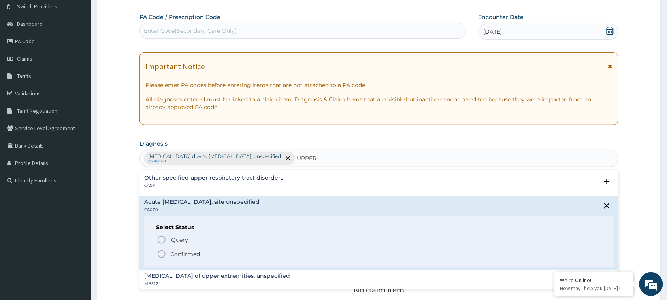
click at [162, 259] on div "Select Status Query Query covers suspected (?), Keep in view (kiv), Ruled out (…" at bounding box center [379, 241] width 470 height 50
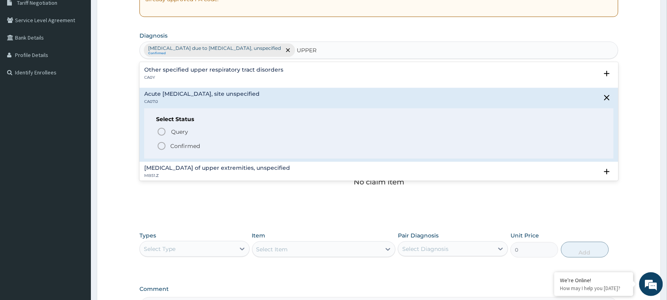
scroll to position [149, 0]
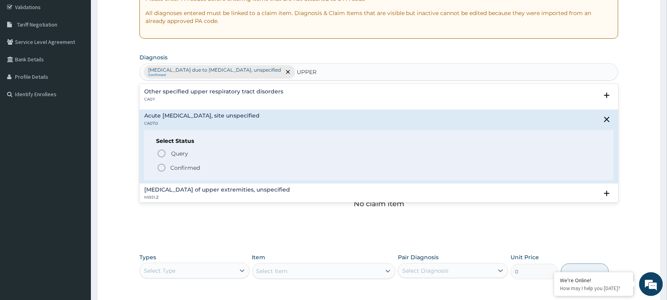
click at [160, 166] on icon "status option filled" at bounding box center [161, 167] width 9 height 9
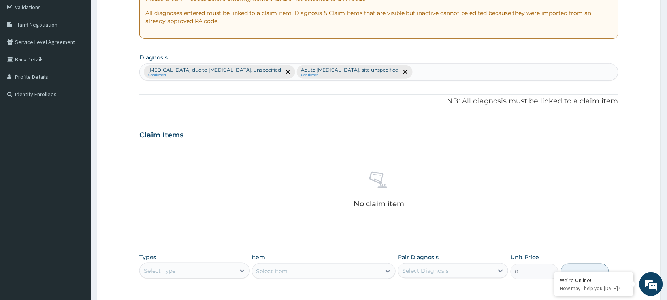
scroll to position [271, 0]
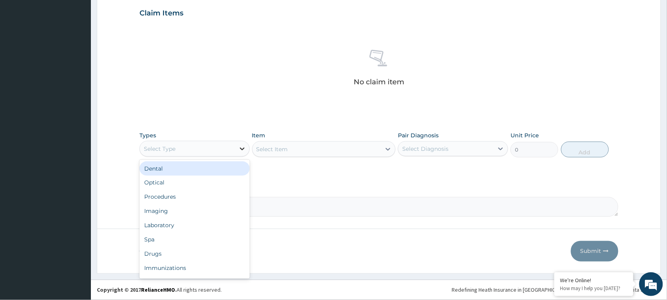
click at [240, 145] on icon at bounding box center [242, 149] width 8 height 8
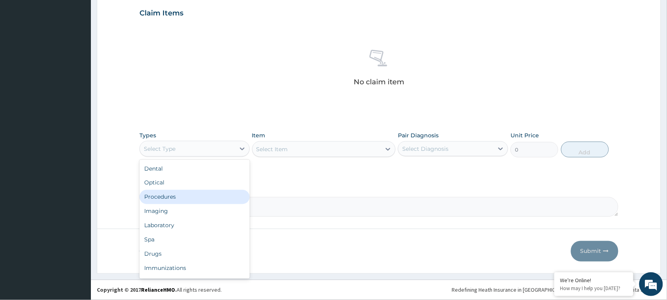
click at [189, 196] on div "Procedures" at bounding box center [195, 197] width 110 height 14
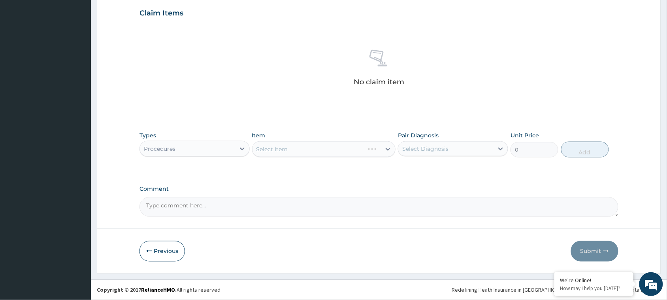
click at [294, 144] on div "Select Item" at bounding box center [324, 149] width 144 height 16
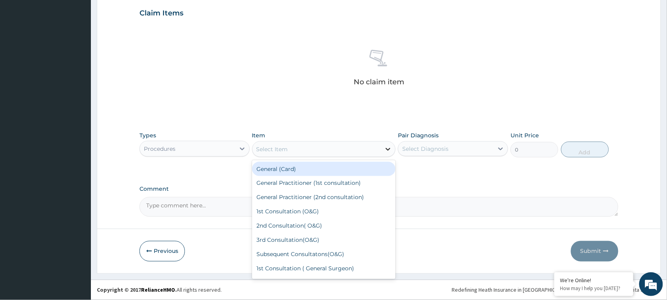
click at [390, 147] on icon at bounding box center [388, 149] width 8 height 8
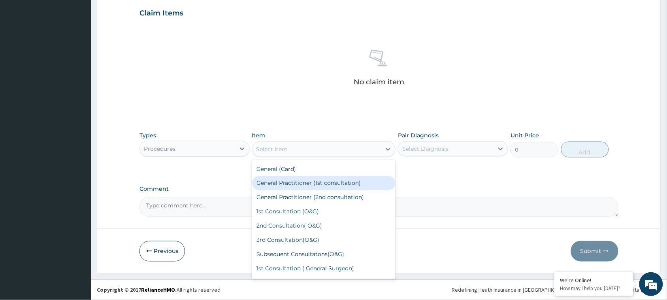
drag, startPoint x: 339, startPoint y: 179, endPoint x: 423, endPoint y: 141, distance: 92.3
click at [339, 178] on div "General Practitioner (1st consultation)" at bounding box center [324, 183] width 144 height 14
type input "1500"
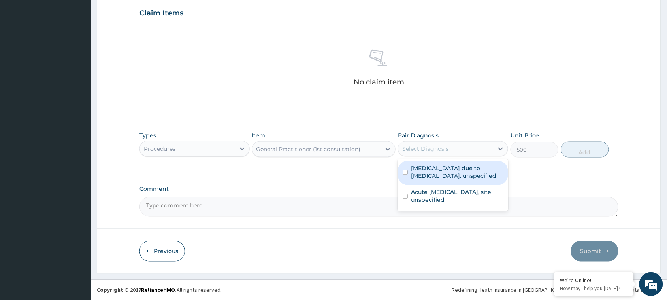
click at [437, 147] on div "Select Diagnosis" at bounding box center [425, 149] width 46 height 8
click at [406, 172] on input "checkbox" at bounding box center [405, 172] width 5 height 5
checkbox input "true"
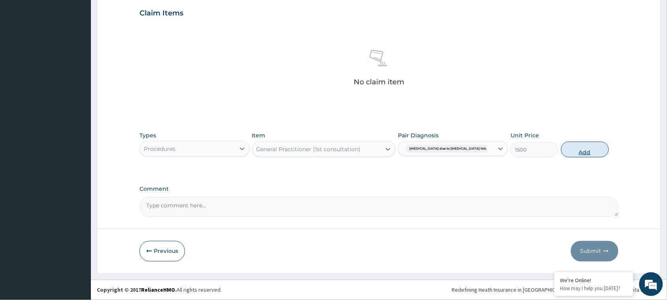
click at [589, 151] on button "Add" at bounding box center [585, 149] width 48 height 16
type input "0"
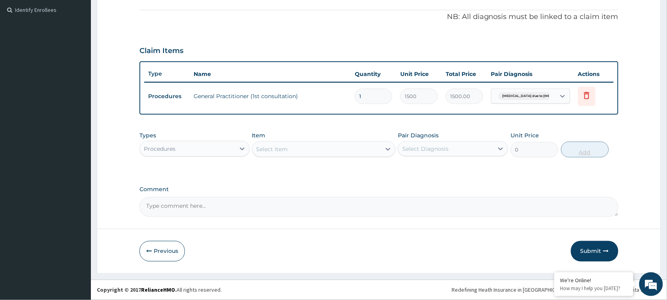
scroll to position [232, 0]
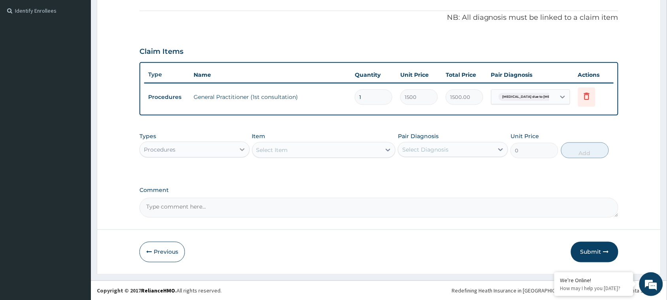
click at [236, 149] on div at bounding box center [242, 149] width 14 height 14
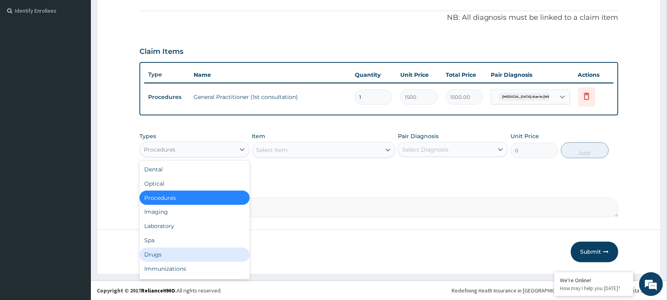
click at [173, 252] on div "Drugs" at bounding box center [195, 254] width 110 height 14
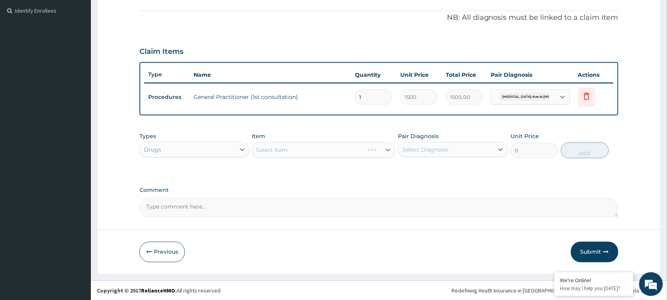
click at [311, 155] on div "Select Item" at bounding box center [324, 150] width 144 height 16
click at [386, 149] on div "Select Item" at bounding box center [324, 150] width 144 height 16
click at [387, 148] on div "Select Item" at bounding box center [324, 150] width 144 height 16
click at [388, 148] on div "Select Item" at bounding box center [324, 150] width 144 height 16
click at [388, 145] on div "Select Item" at bounding box center [324, 150] width 144 height 16
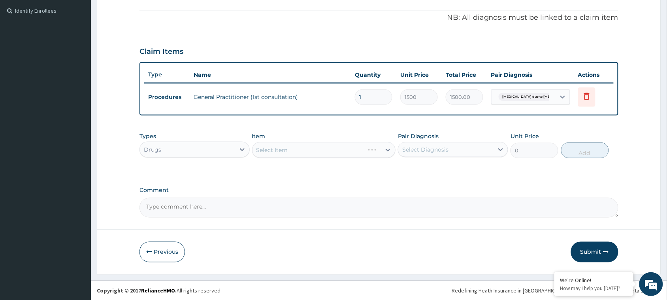
click at [387, 147] on div "Select Item" at bounding box center [324, 150] width 144 height 16
click at [388, 147] on div "Select Item" at bounding box center [324, 150] width 144 height 16
click at [388, 149] on div "Select Item" at bounding box center [324, 150] width 144 height 16
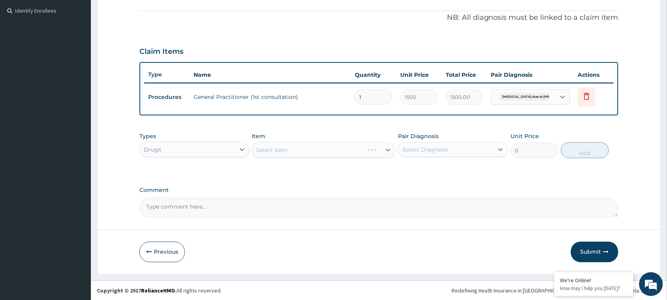
click at [387, 149] on div "Select Item" at bounding box center [324, 150] width 144 height 16
click at [389, 145] on div "Select Item" at bounding box center [324, 150] width 144 height 16
click at [388, 147] on div "Select Item" at bounding box center [324, 150] width 144 height 16
click at [388, 148] on div "Select Item" at bounding box center [324, 150] width 144 height 16
click at [388, 147] on div "Select Item" at bounding box center [324, 150] width 144 height 16
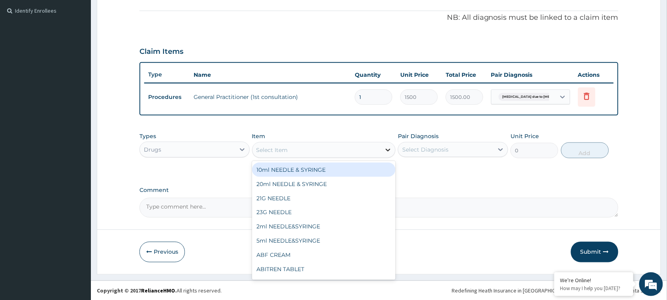
click at [388, 149] on icon at bounding box center [388, 150] width 8 height 8
type input "PARA"
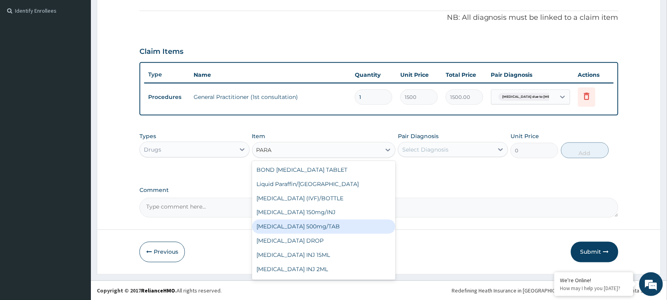
drag, startPoint x: 331, startPoint y: 222, endPoint x: 341, endPoint y: 218, distance: 11.2
click at [332, 222] on div "[MEDICAL_DATA] 500mg/TAB" at bounding box center [324, 226] width 144 height 14
type input "7.5"
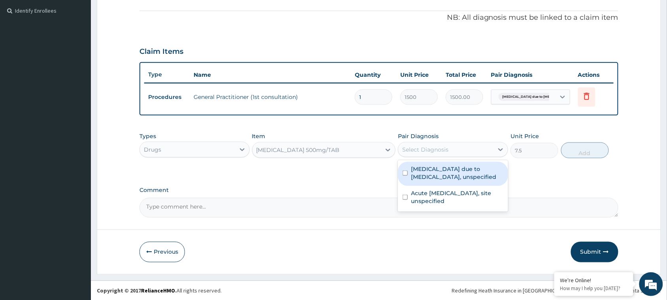
click at [457, 146] on div "Select Diagnosis" at bounding box center [445, 149] width 95 height 13
click at [405, 172] on input "checkbox" at bounding box center [405, 172] width 5 height 5
checkbox input "true"
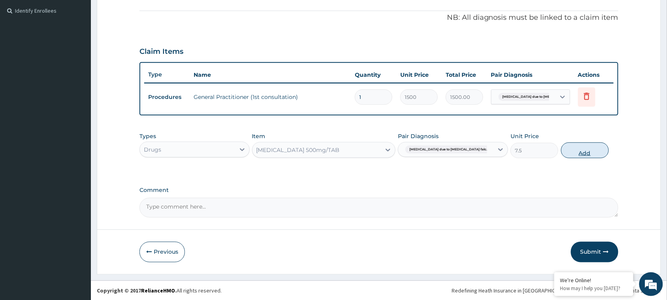
click at [582, 149] on button "Add" at bounding box center [585, 150] width 48 height 16
type input "0"
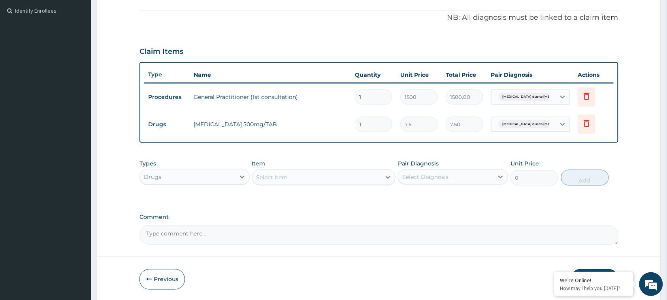
drag, startPoint x: 364, startPoint y: 121, endPoint x: 355, endPoint y: 122, distance: 9.1
click at [355, 122] on td "1" at bounding box center [373, 124] width 45 height 23
type input "18"
type input "135.00"
type input "18"
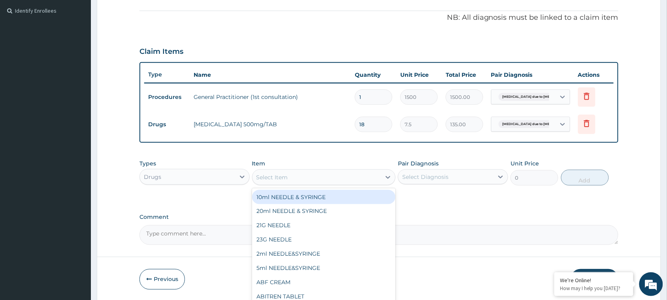
click at [333, 172] on div "Select Item" at bounding box center [317, 177] width 129 height 13
type input "PIRI"
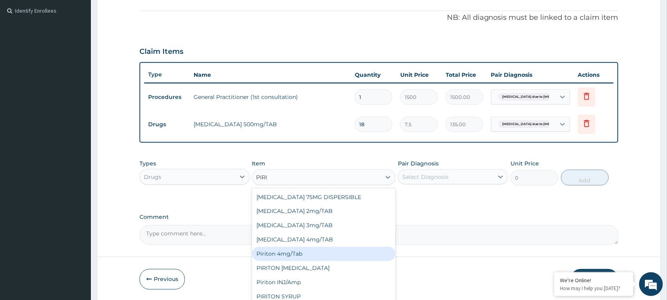
click at [293, 250] on div "Piriton 4mg/Tab" at bounding box center [324, 254] width 144 height 14
type input "20"
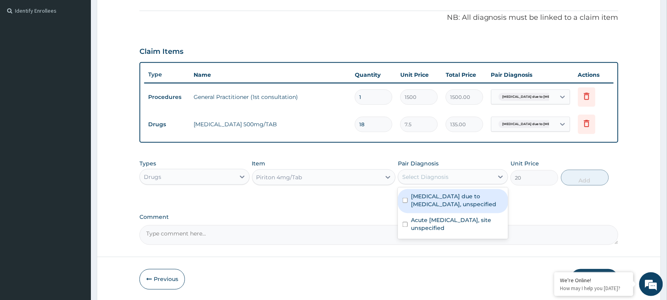
click at [445, 170] on div "Select Diagnosis" at bounding box center [445, 176] width 95 height 13
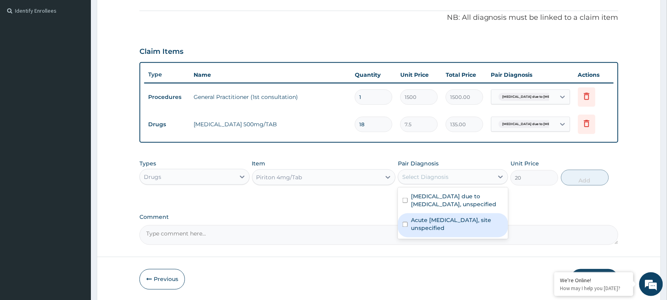
click at [406, 223] on input "checkbox" at bounding box center [405, 224] width 5 height 5
checkbox input "true"
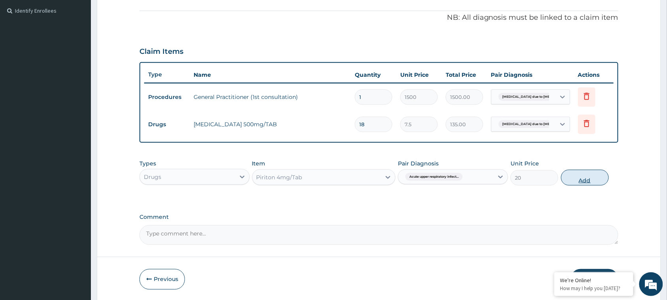
click at [583, 177] on button "Add" at bounding box center [585, 178] width 48 height 16
type input "0"
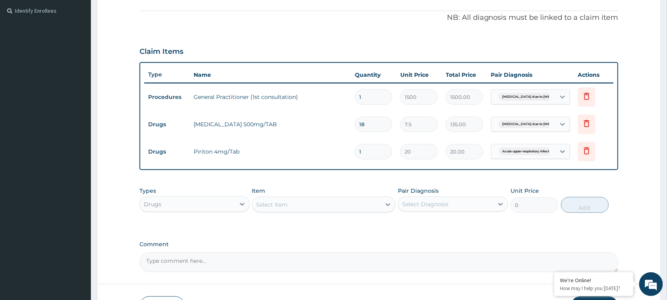
drag, startPoint x: 365, startPoint y: 145, endPoint x: 343, endPoint y: 154, distance: 23.6
click at [343, 154] on tr "Drugs Piriton 4mg/Tab 1 20 20.00 Acute upper respiratory infect... Delete" at bounding box center [379, 151] width 470 height 27
type input "9"
type input "180.00"
type input "9"
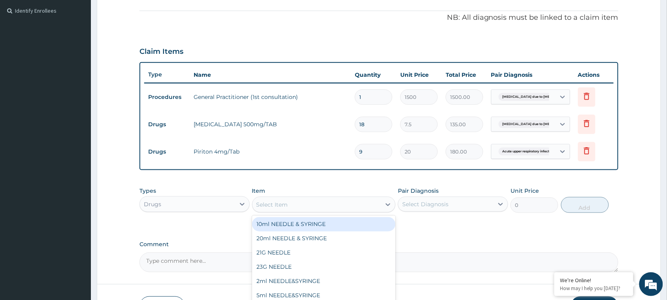
click at [321, 202] on div "Select Item" at bounding box center [317, 204] width 129 height 13
type input "SEPTRIN"
click at [319, 221] on div "Cotrimoxazole septrin/Tab" at bounding box center [324, 224] width 144 height 14
type input "60"
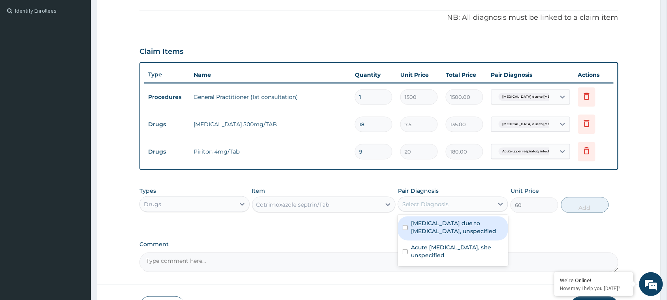
click at [425, 198] on div "Select Diagnosis" at bounding box center [445, 204] width 95 height 13
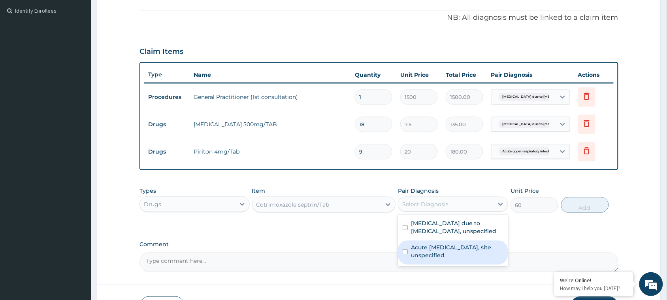
click at [404, 252] on input "checkbox" at bounding box center [405, 251] width 5 height 5
checkbox input "true"
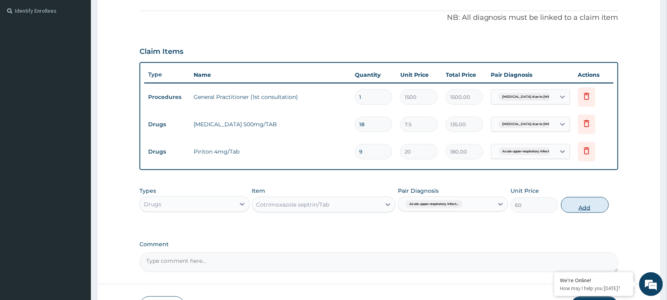
click at [587, 205] on button "Add" at bounding box center [585, 205] width 48 height 16
type input "0"
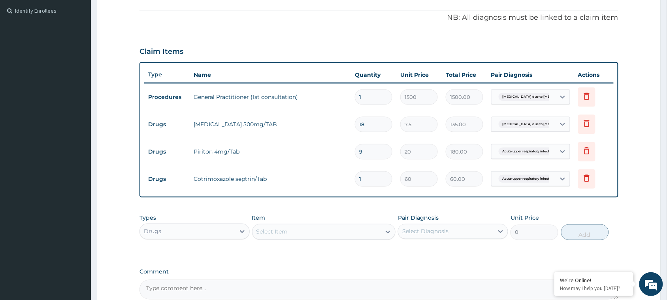
drag, startPoint x: 364, startPoint y: 175, endPoint x: 345, endPoint y: 175, distance: 19.8
click at [345, 175] on tr "Drugs Cotrimoxazole septrin/Tab 1 60 60.00 Acute upper respiratory infect... De…" at bounding box center [379, 178] width 470 height 27
type input "2"
type input "120.00"
type input "20"
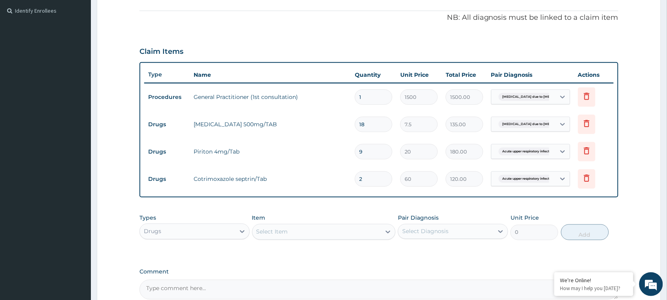
type input "1200.00"
type input "20"
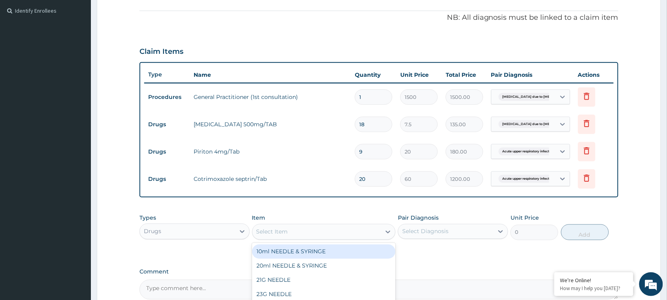
click at [324, 228] on div "Select Item" at bounding box center [317, 231] width 129 height 13
type input "BENY"
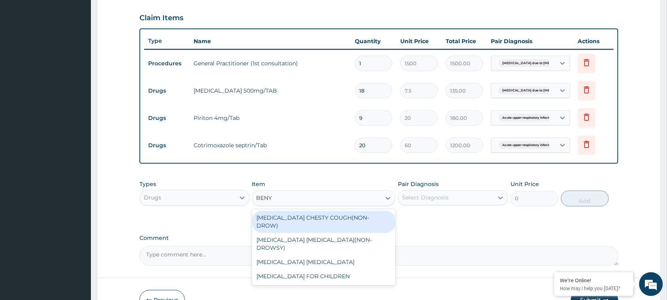
scroll to position [314, 0]
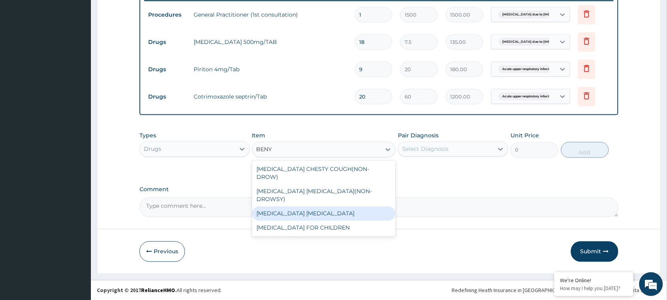
click at [316, 206] on div "[MEDICAL_DATA] [MEDICAL_DATA]" at bounding box center [324, 213] width 144 height 14
type input "1100"
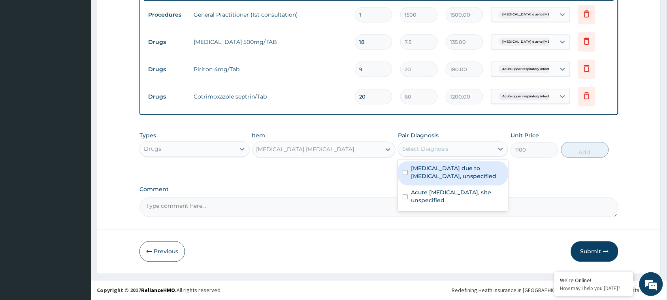
click at [432, 145] on div "Select Diagnosis" at bounding box center [425, 149] width 46 height 8
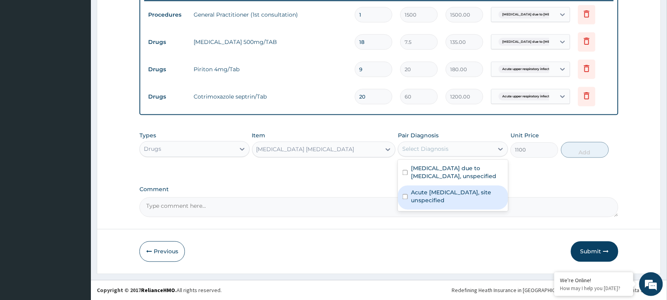
click at [406, 196] on input "checkbox" at bounding box center [405, 196] width 5 height 5
checkbox input "true"
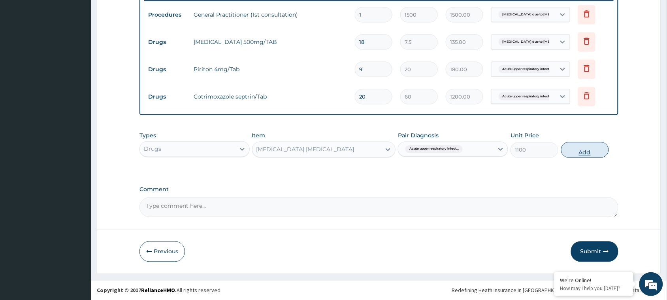
click at [591, 149] on button "Add" at bounding box center [585, 150] width 48 height 16
type input "0"
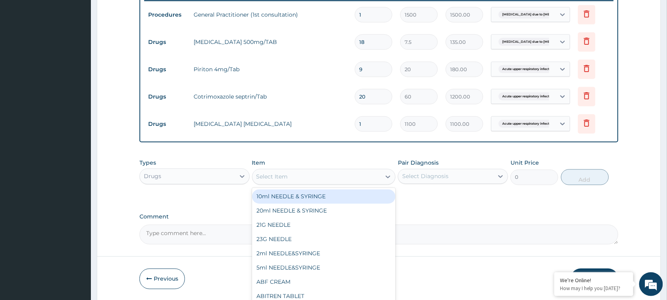
click at [308, 172] on div "Select Item" at bounding box center [317, 176] width 129 height 13
type input "COARTE"
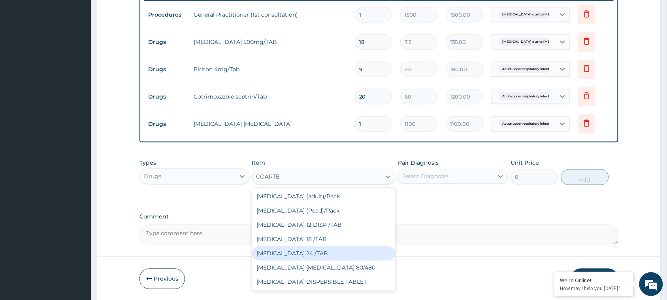
drag, startPoint x: 317, startPoint y: 251, endPoint x: 323, endPoint y: 240, distance: 13.1
click at [317, 247] on div "[MEDICAL_DATA] 24 /TAB" at bounding box center [324, 253] width 144 height 14
type input "75"
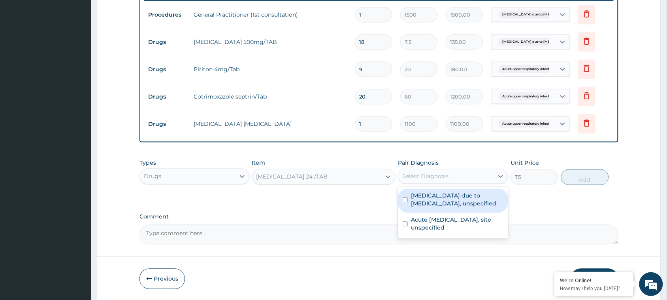
click at [455, 176] on div "Select Diagnosis" at bounding box center [445, 176] width 95 height 13
click at [409, 200] on div "[MEDICAL_DATA] due to [MEDICAL_DATA], unspecified" at bounding box center [453, 201] width 110 height 24
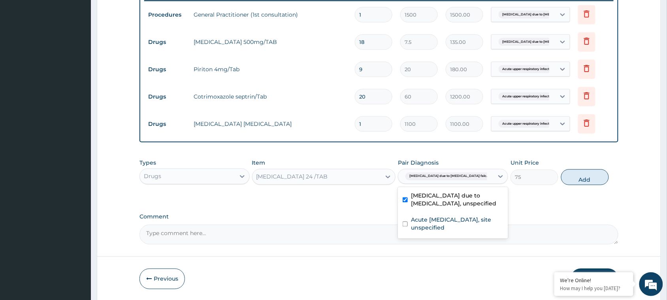
checkbox input "true"
drag, startPoint x: 592, startPoint y: 173, endPoint x: 550, endPoint y: 174, distance: 41.9
click at [591, 173] on button "Add" at bounding box center [585, 177] width 48 height 16
type input "0"
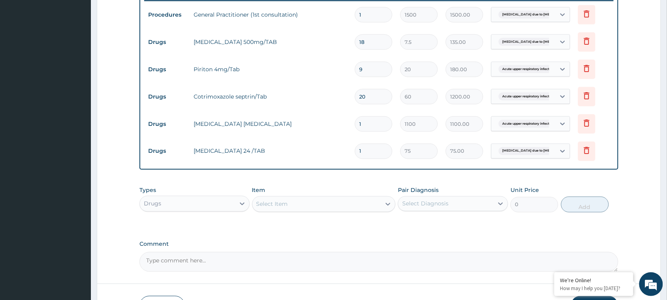
drag, startPoint x: 372, startPoint y: 153, endPoint x: 344, endPoint y: 148, distance: 28.9
click at [344, 148] on tr "Drugs [MEDICAL_DATA] 24 /TAB 1 75 75.00 [MEDICAL_DATA] due to [MEDICAL_DATA] fa…" at bounding box center [379, 151] width 470 height 27
type input "2"
type input "150.00"
type input "24"
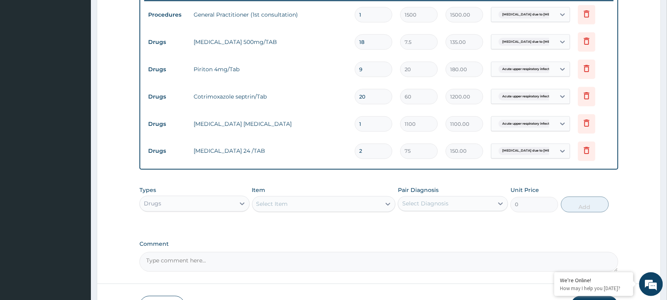
type input "1800.00"
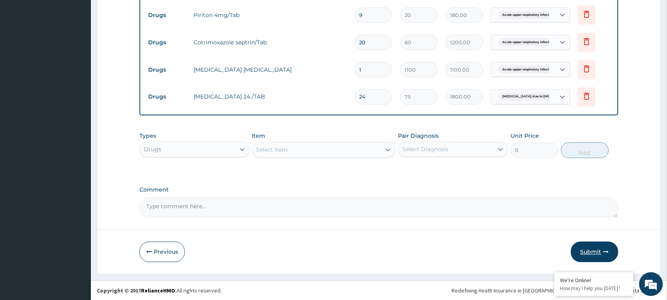
type input "24"
click at [592, 250] on button "Submit" at bounding box center [594, 251] width 47 height 21
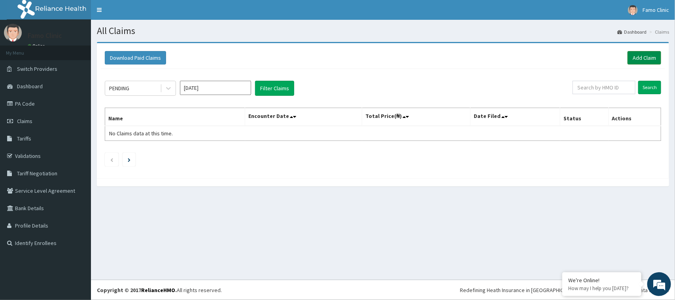
click at [641, 56] on link "Add Claim" at bounding box center [644, 57] width 34 height 13
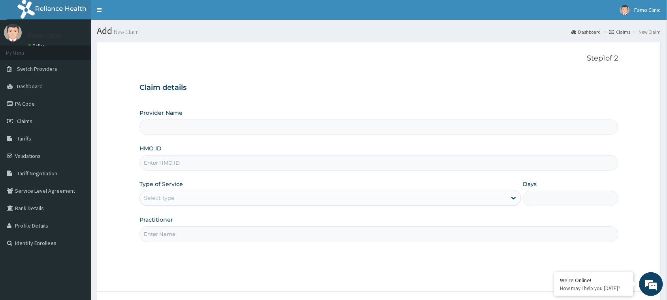
type input "FAMO CLINIC"
click at [206, 167] on input "HMO ID" at bounding box center [379, 162] width 479 height 15
type input "GSV/10245/A"
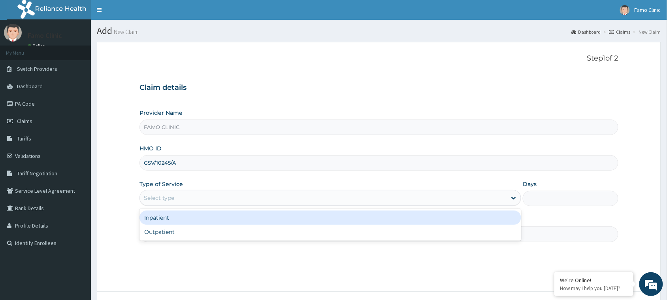
click at [189, 192] on div "Select type" at bounding box center [323, 197] width 367 height 13
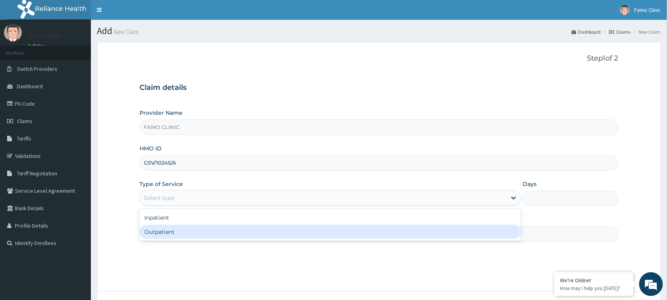
click at [192, 234] on div "Outpatient" at bounding box center [331, 231] width 382 height 14
type input "1"
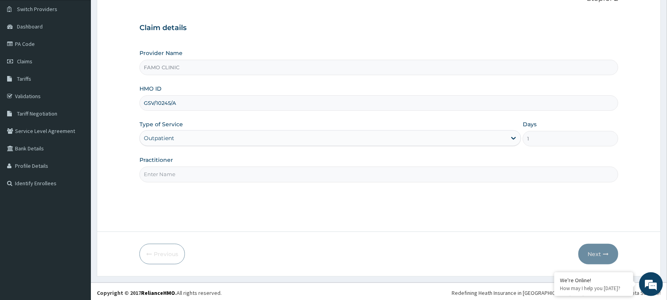
scroll to position [62, 0]
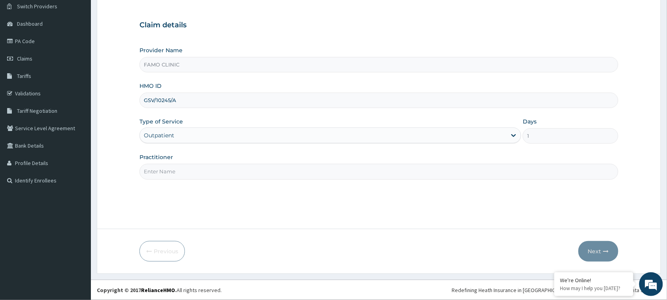
click at [204, 167] on input "Practitioner" at bounding box center [379, 171] width 479 height 15
type input "[PERSON_NAME]"
click at [593, 251] on button "Next" at bounding box center [599, 251] width 40 height 21
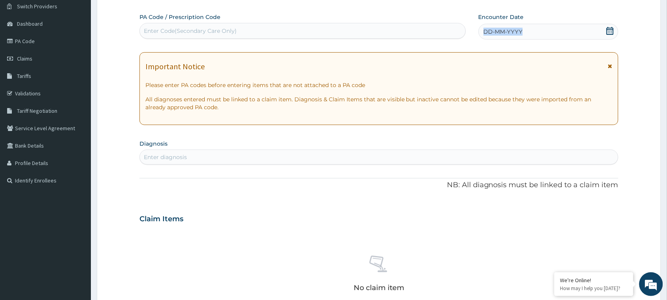
drag, startPoint x: 524, startPoint y: 30, endPoint x: 481, endPoint y: 30, distance: 42.3
click at [481, 30] on div "DD-MM-YYYY" at bounding box center [549, 32] width 140 height 16
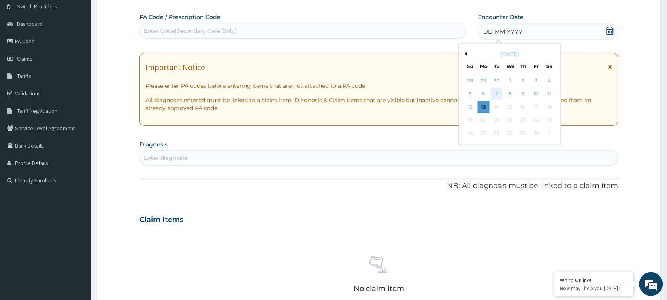
click at [498, 94] on div "7" at bounding box center [497, 94] width 12 height 12
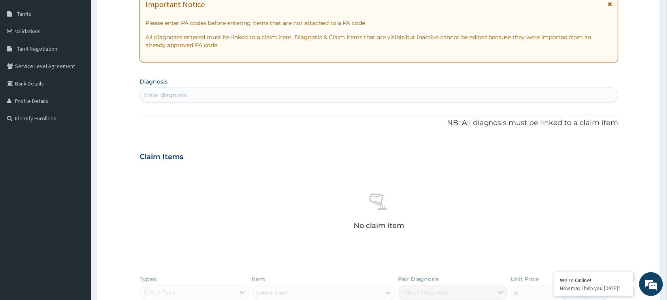
scroll to position [119, 0]
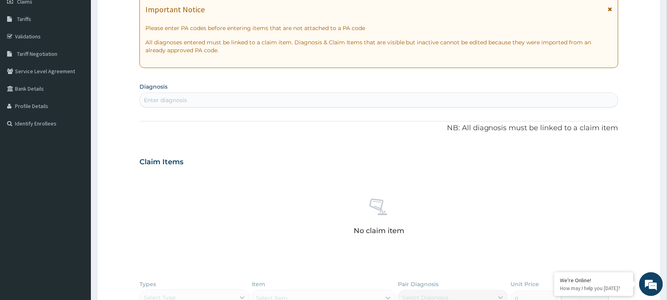
click at [213, 104] on div "Enter diagnosis" at bounding box center [379, 100] width 478 height 13
type input "[MEDICAL_DATA]"
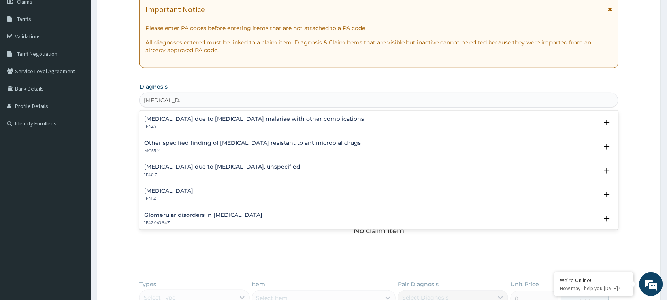
scroll to position [98, 0]
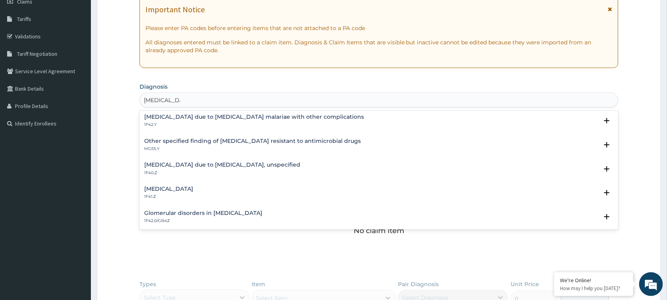
click at [224, 165] on h4 "[MEDICAL_DATA] due to [MEDICAL_DATA], unspecified" at bounding box center [222, 165] width 156 height 6
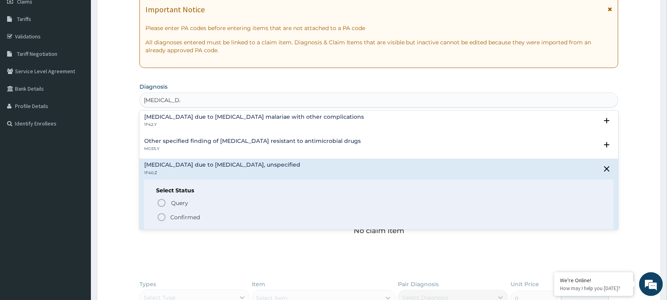
click at [164, 216] on icon "status option filled" at bounding box center [161, 216] width 9 height 9
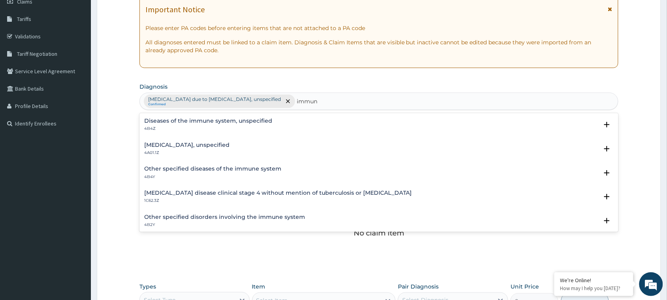
type input "immuno"
click at [192, 169] on h4 "Acquired immunodeficiencies, unspecified" at bounding box center [205, 169] width 123 height 6
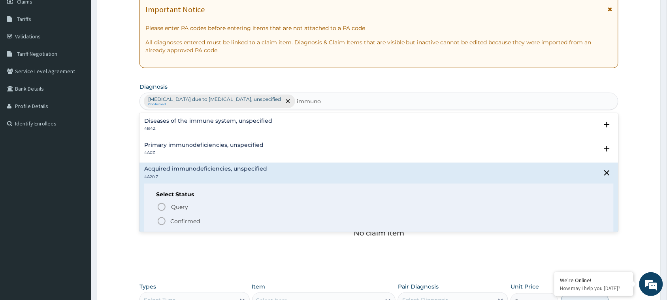
click at [159, 221] on icon "status option filled" at bounding box center [161, 220] width 9 height 9
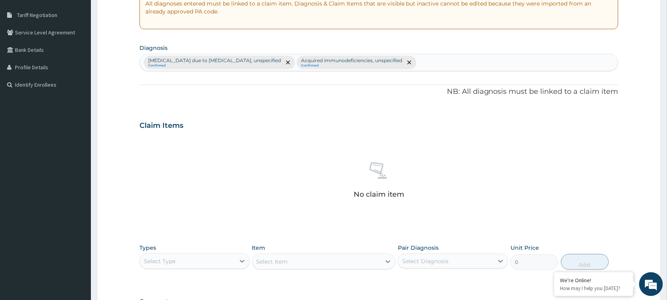
scroll to position [168, 0]
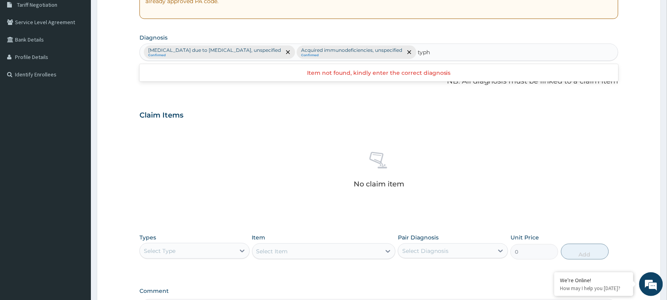
type input "typho"
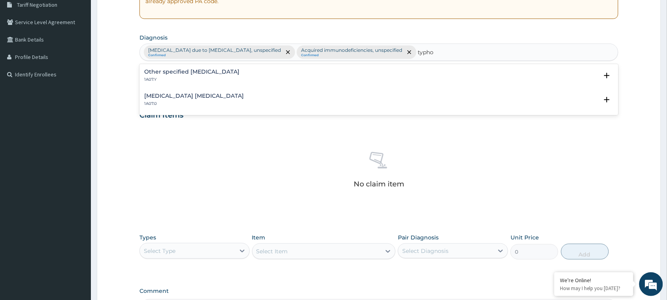
click at [165, 74] on h4 "Other specified [MEDICAL_DATA]" at bounding box center [191, 72] width 95 height 6
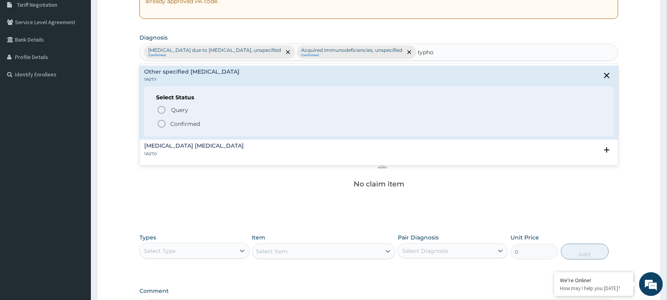
click at [162, 124] on icon "status option filled" at bounding box center [161, 123] width 9 height 9
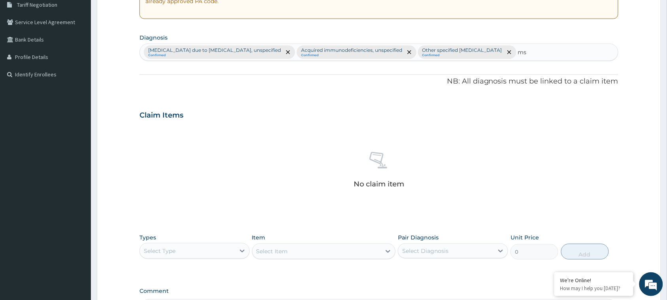
type input "m"
type input "myalgia"
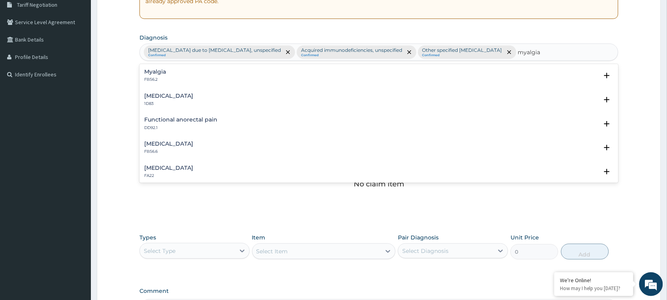
click at [151, 70] on h4 "Myalgia" at bounding box center [155, 72] width 22 height 6
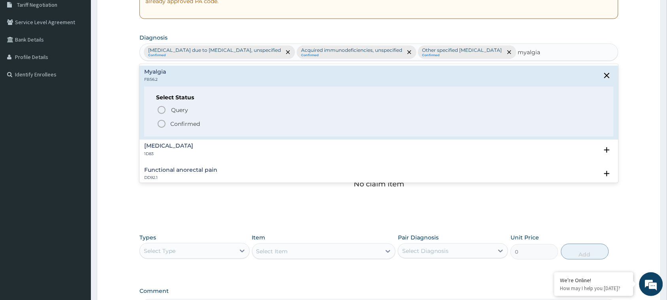
click at [161, 124] on icon "status option filled" at bounding box center [161, 123] width 9 height 9
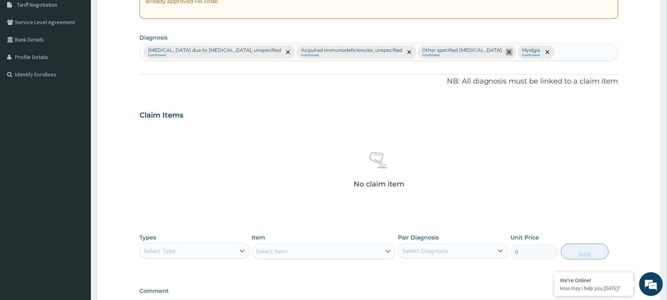
click at [507, 51] on icon "remove selection option" at bounding box center [509, 52] width 4 height 4
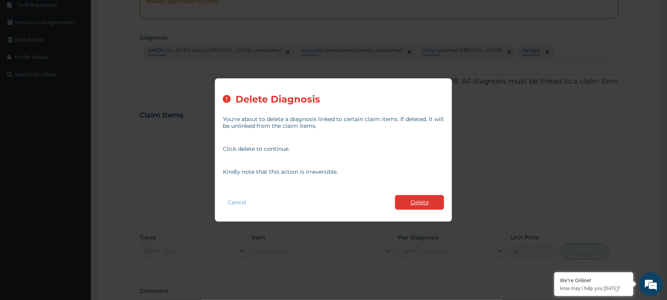
click at [425, 201] on button "Delete" at bounding box center [419, 202] width 49 height 15
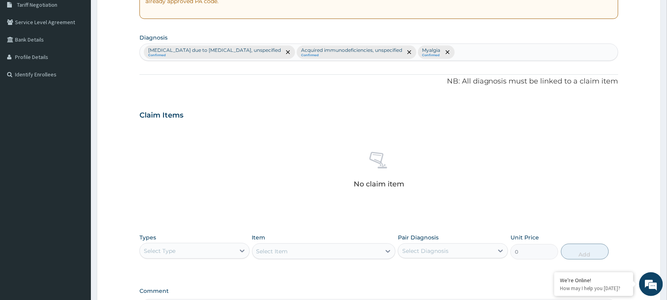
click at [463, 49] on div "Malaria due to Plasmodium falciparum, unspecified Confirmed Acquired immunodefi…" at bounding box center [379, 52] width 478 height 17
type input "t"
type input "typhoid"
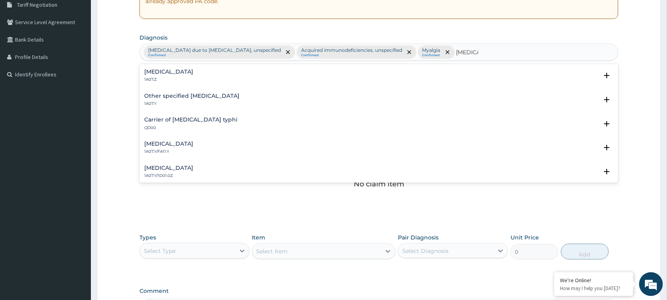
click at [173, 74] on h4 "Typhoid fever, unspecified" at bounding box center [168, 72] width 49 height 6
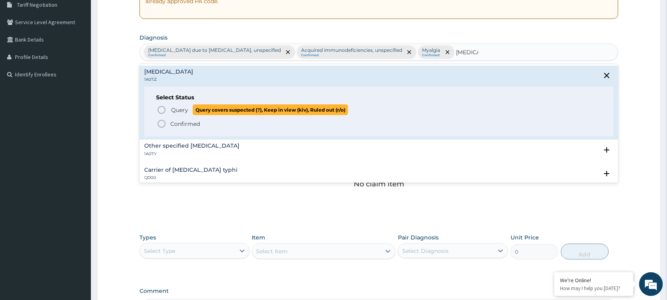
click at [160, 107] on icon "status option query" at bounding box center [161, 109] width 9 height 9
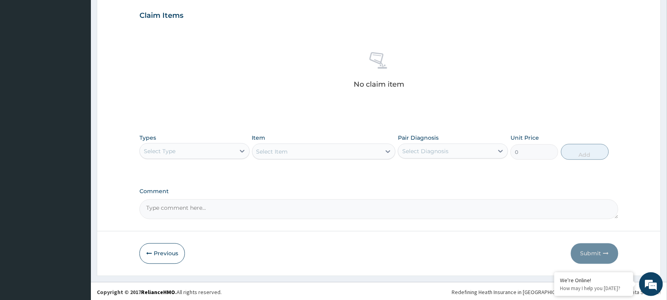
scroll to position [271, 0]
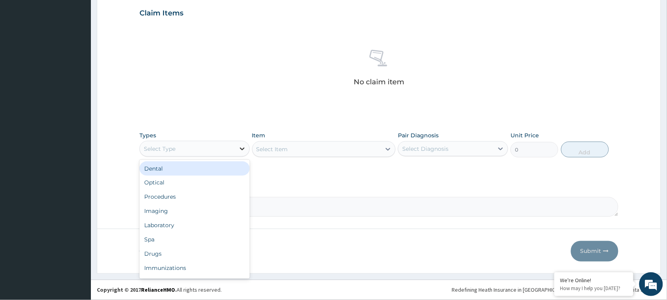
click at [239, 148] on icon at bounding box center [242, 149] width 8 height 8
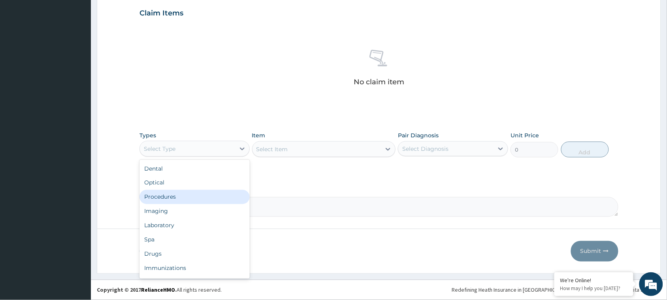
click at [182, 196] on div "Procedures" at bounding box center [195, 197] width 110 height 14
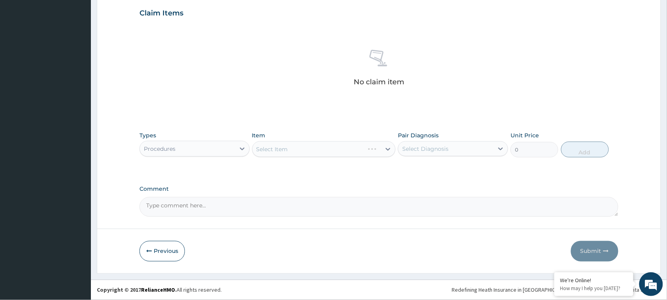
click at [317, 149] on div "Select Item" at bounding box center [324, 149] width 144 height 16
click at [387, 147] on div "Select Item" at bounding box center [324, 149] width 144 height 16
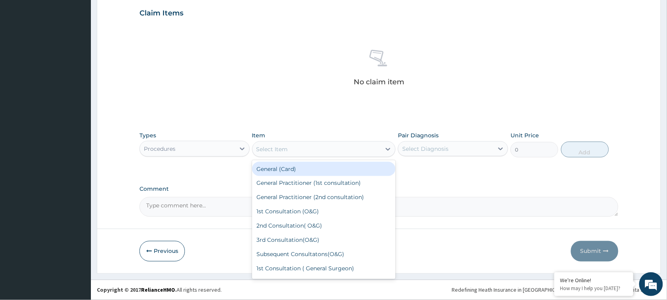
click at [387, 147] on icon at bounding box center [388, 149] width 8 height 8
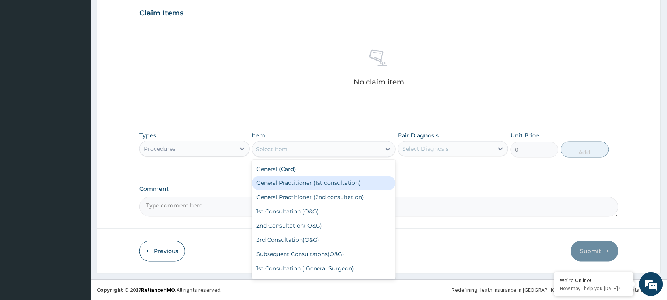
drag, startPoint x: 353, startPoint y: 181, endPoint x: 429, endPoint y: 143, distance: 85.4
click at [353, 181] on div "General Practitioner (1st consultation)" at bounding box center [324, 183] width 144 height 14
type input "1500"
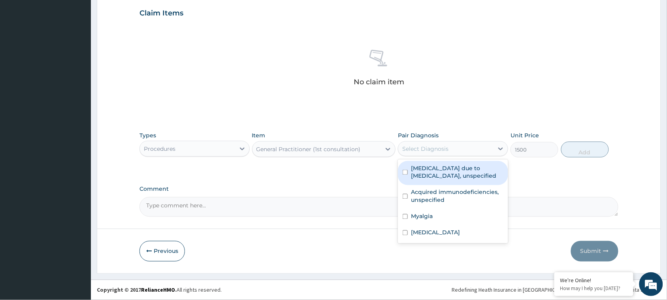
click at [439, 149] on div "Select Diagnosis" at bounding box center [425, 149] width 46 height 8
click at [407, 173] on input "checkbox" at bounding box center [405, 172] width 5 height 5
checkbox input "true"
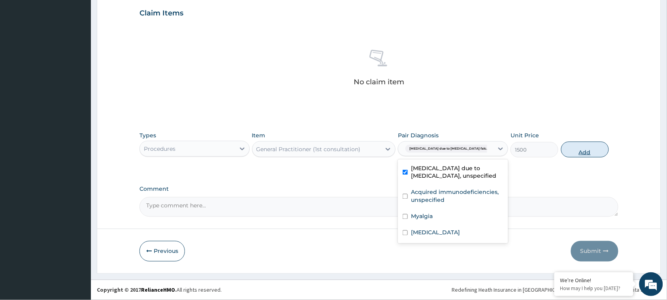
click at [583, 150] on button "Add" at bounding box center [585, 149] width 48 height 16
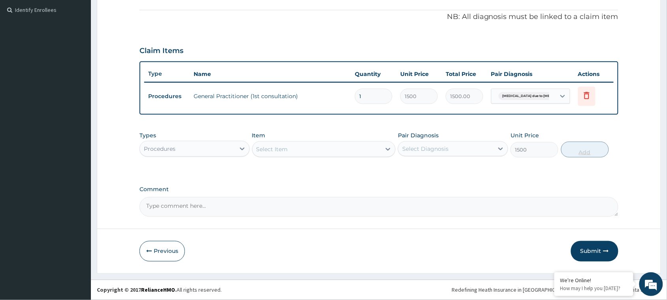
type input "0"
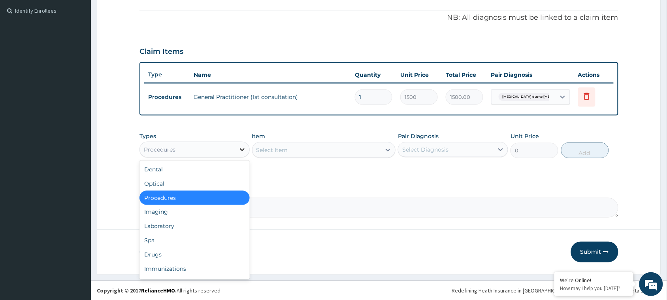
click at [241, 146] on icon at bounding box center [242, 149] width 8 height 8
click at [173, 248] on div "Drugs" at bounding box center [195, 254] width 110 height 14
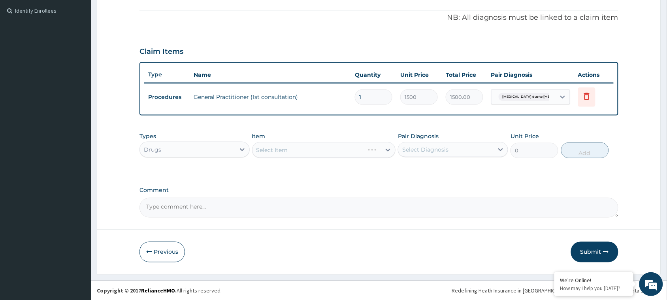
click at [309, 150] on div "Select Item" at bounding box center [324, 150] width 144 height 16
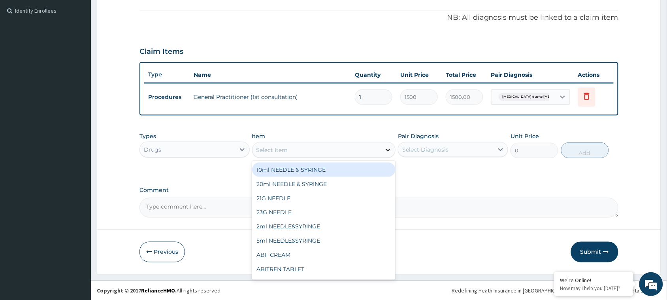
click at [388, 148] on icon at bounding box center [388, 150] width 8 height 8
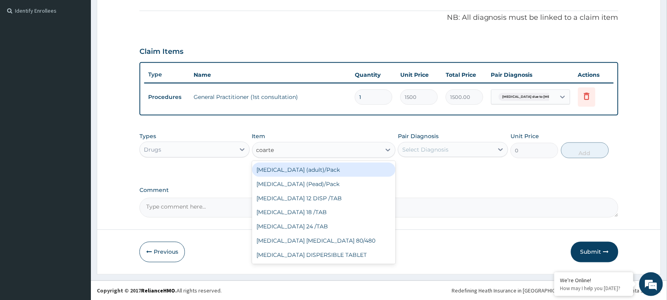
type input "coartem"
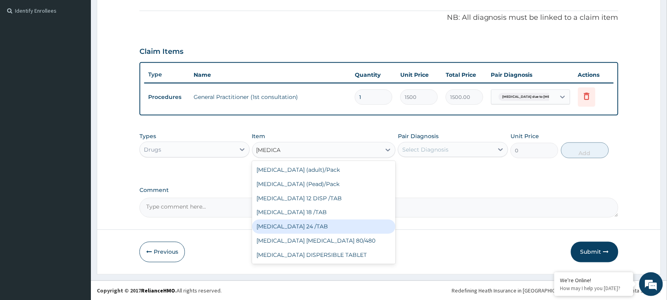
click at [315, 224] on div "COARTEM 24 /TAB" at bounding box center [324, 226] width 144 height 14
type input "75"
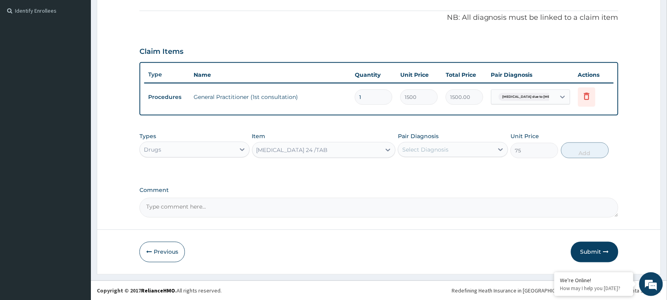
click at [457, 145] on div "Select Diagnosis" at bounding box center [445, 149] width 95 height 13
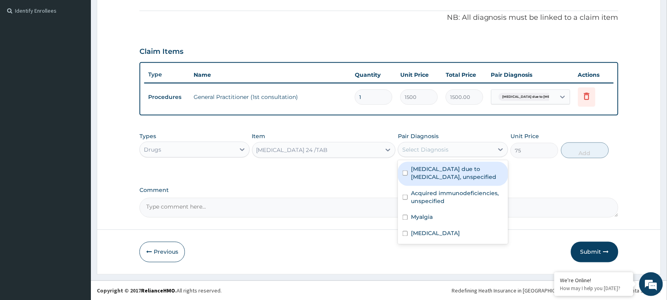
click at [405, 171] on input "checkbox" at bounding box center [405, 172] width 5 height 5
checkbox input "true"
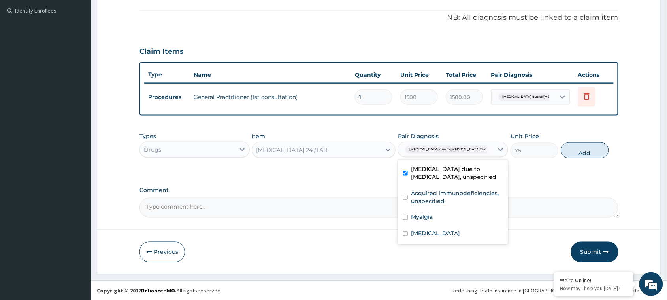
drag, startPoint x: 592, startPoint y: 151, endPoint x: 581, endPoint y: 151, distance: 10.3
click at [591, 151] on button "Add" at bounding box center [585, 150] width 48 height 16
type input "0"
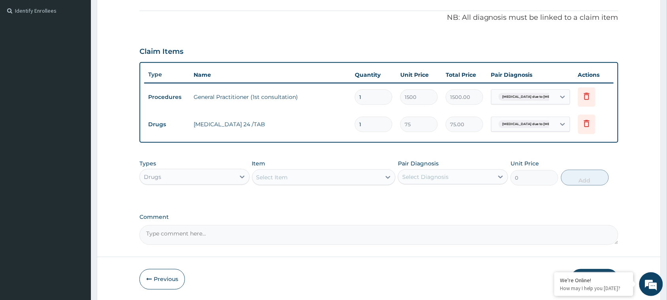
drag, startPoint x: 368, startPoint y: 123, endPoint x: 349, endPoint y: 118, distance: 19.7
click at [349, 119] on tr "Drugs COARTEM 24 /TAB 1 75 75.00 Malaria due to Plasmodium falc... Delete" at bounding box center [379, 124] width 470 height 27
type input "2"
type input "150.00"
type input "24"
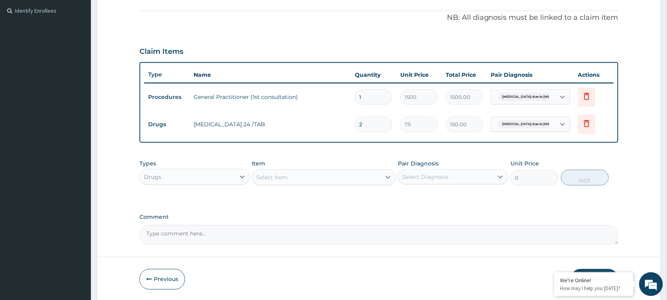
type input "1800.00"
type input "24"
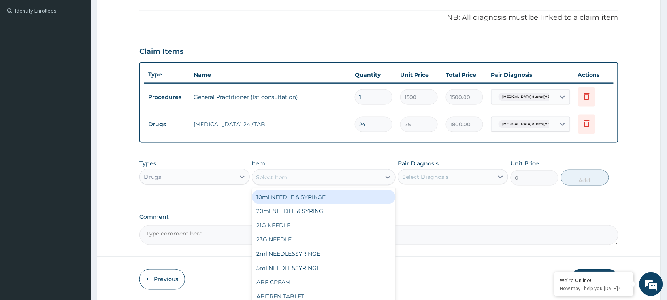
click at [350, 176] on div "Select Item" at bounding box center [317, 177] width 129 height 13
type input "ibu"
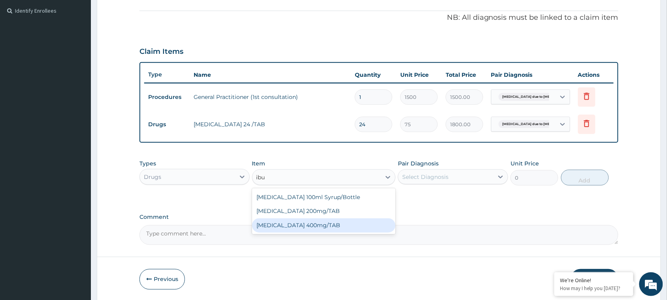
click at [333, 222] on div "IBUPROFEN 400mg/TAB" at bounding box center [324, 225] width 144 height 14
type input "50"
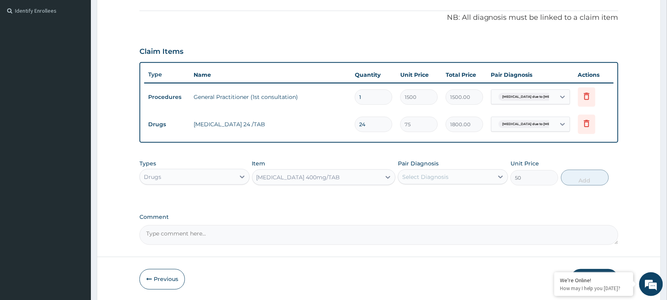
click at [430, 174] on div "Select Diagnosis" at bounding box center [425, 177] width 46 height 8
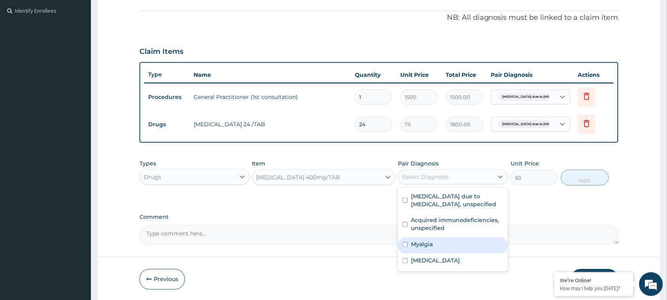
click at [405, 239] on div "Myalgia" at bounding box center [453, 245] width 110 height 16
checkbox input "true"
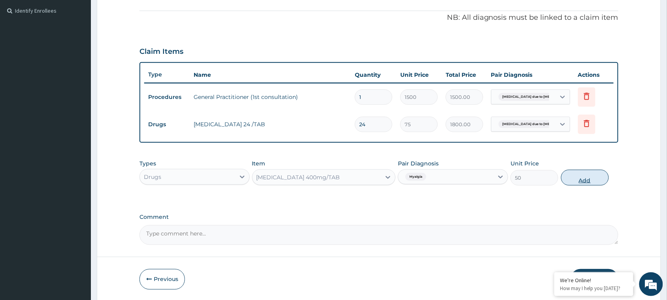
click at [588, 172] on button "Add" at bounding box center [585, 178] width 48 height 16
type input "0"
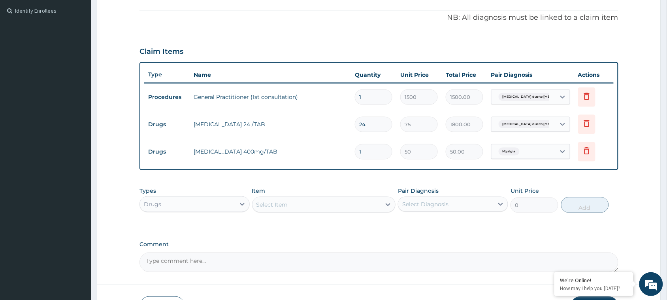
drag, startPoint x: 367, startPoint y: 149, endPoint x: 344, endPoint y: 151, distance: 22.6
click at [344, 151] on tr "Drugs IBUPROFEN 400mg/TAB 1 50 50.00 Myalgia Delete" at bounding box center [379, 151] width 470 height 27
type input "10"
type input "500.00"
type input "10"
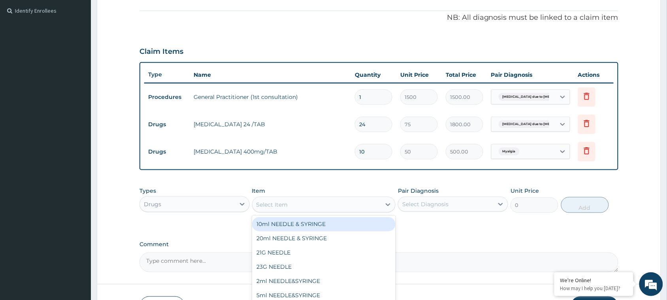
click at [319, 199] on div "Select Item" at bounding box center [317, 204] width 129 height 13
type input "metro"
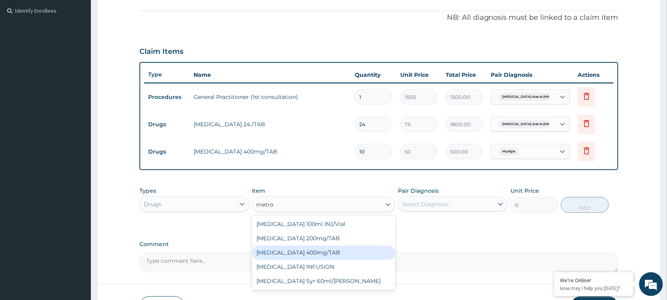
click at [313, 248] on div "METRONIDAZOLE 400mg/TAB" at bounding box center [324, 252] width 144 height 14
type input "25"
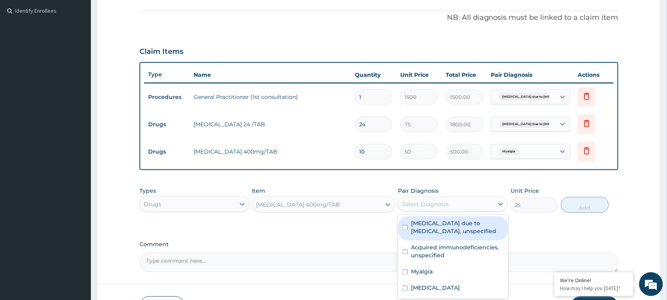
click at [443, 204] on div "Select Diagnosis" at bounding box center [425, 204] width 46 height 8
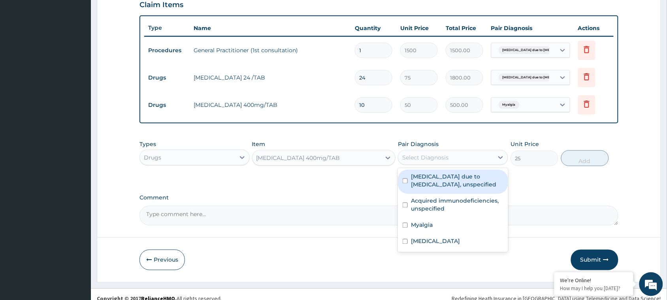
scroll to position [287, 0]
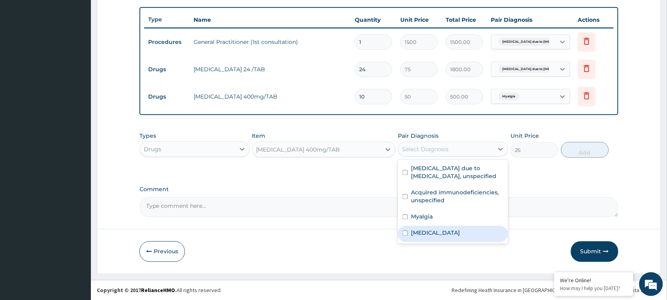
click at [406, 226] on div "Typhoid fever, unspecified" at bounding box center [453, 234] width 110 height 16
checkbox input "true"
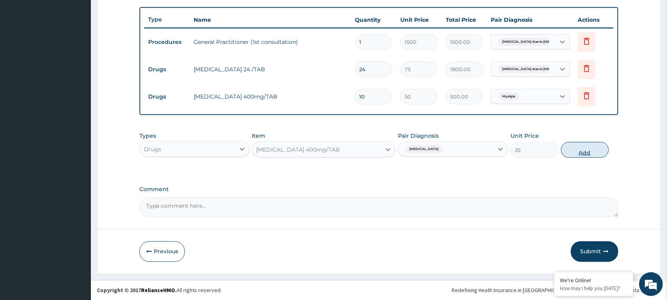
click at [580, 149] on button "Add" at bounding box center [585, 150] width 48 height 16
type input "0"
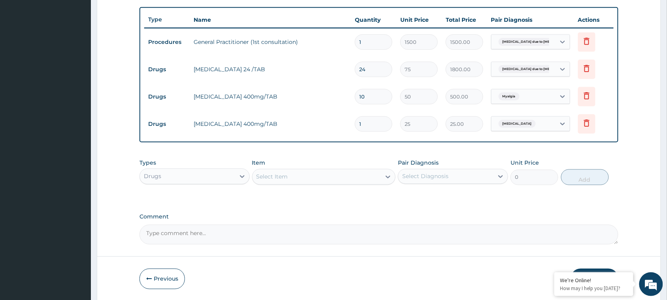
click at [366, 122] on input "1" at bounding box center [374, 123] width 38 height 15
type input "11"
type input "275.00"
type input "115"
type input "2875.00"
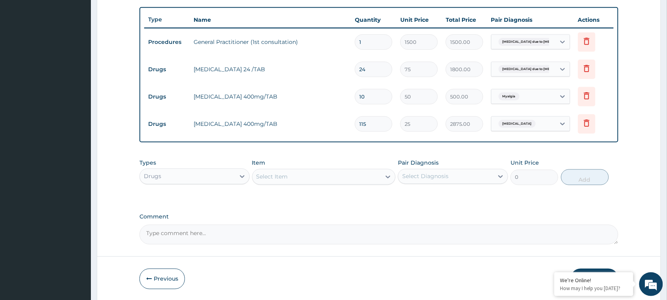
type input "115"
click at [336, 170] on div "Select Item" at bounding box center [317, 176] width 129 height 13
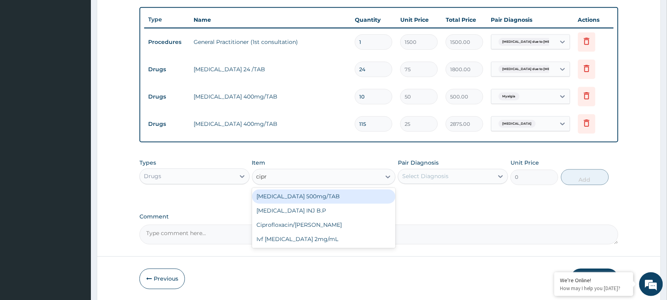
type input "cipro"
click at [333, 196] on div "Ciprofloxacin 500mg/TAB" at bounding box center [324, 196] width 144 height 14
type input "120"
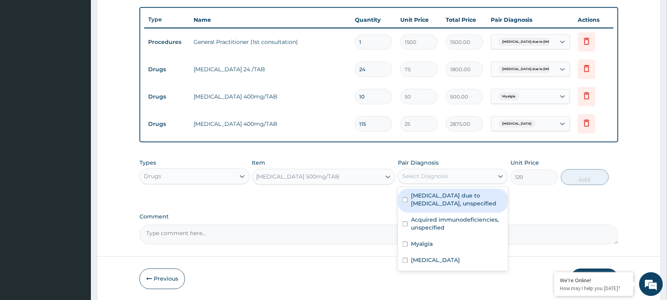
click at [428, 178] on div "Select Diagnosis" at bounding box center [425, 176] width 46 height 8
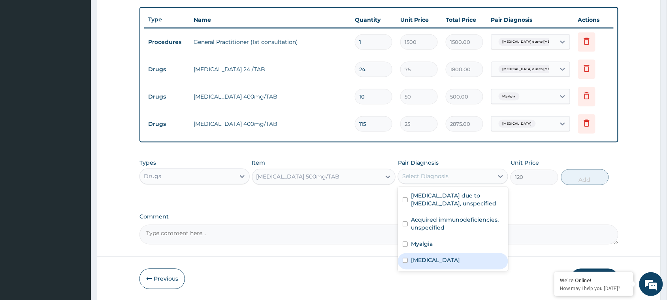
click at [406, 258] on input "checkbox" at bounding box center [405, 260] width 5 height 5
checkbox input "true"
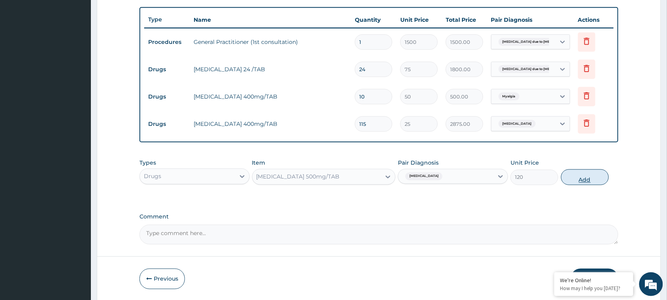
click at [586, 177] on button "Add" at bounding box center [585, 177] width 48 height 16
type input "0"
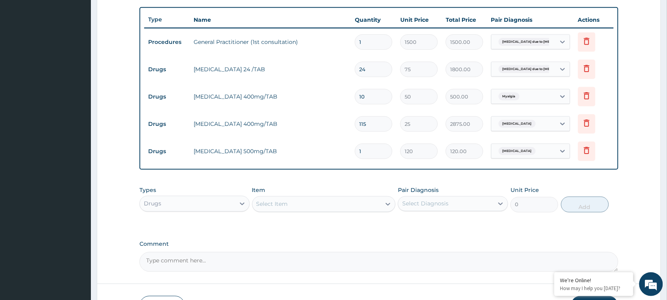
click at [362, 121] on input "115" at bounding box center [374, 123] width 38 height 15
type input "15"
type input "375.00"
type input "15"
drag, startPoint x: 364, startPoint y: 152, endPoint x: 355, endPoint y: 149, distance: 9.8
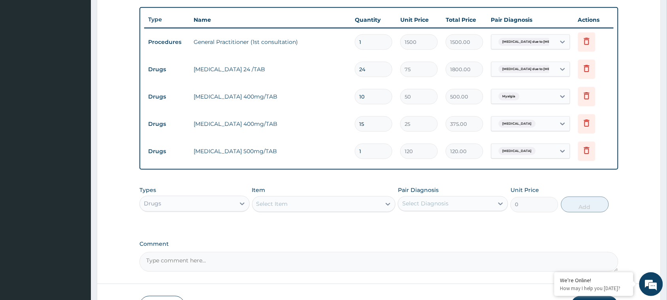
click at [355, 149] on input "1" at bounding box center [374, 150] width 38 height 15
type input "10"
type input "1200.00"
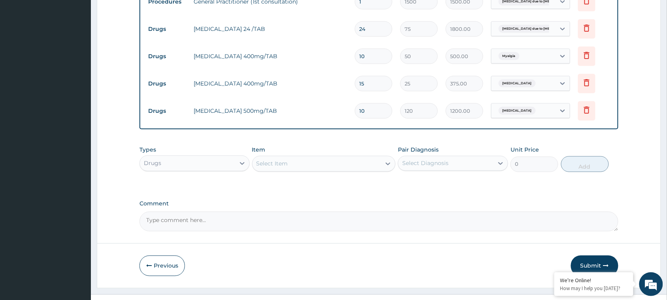
scroll to position [341, 0]
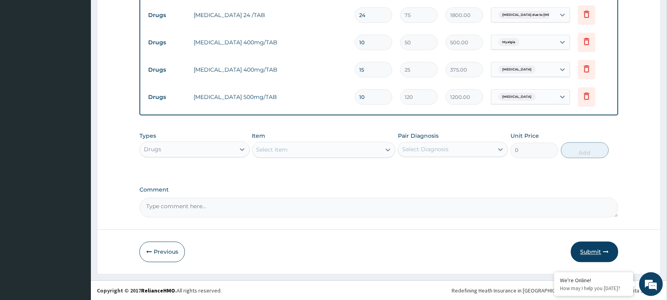
type input "10"
click at [585, 251] on button "Submit" at bounding box center [594, 251] width 47 height 21
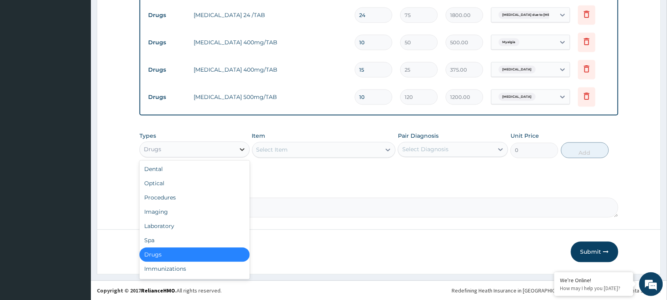
click at [242, 146] on icon at bounding box center [242, 149] width 8 height 8
click at [176, 222] on div "Laboratory" at bounding box center [195, 226] width 110 height 14
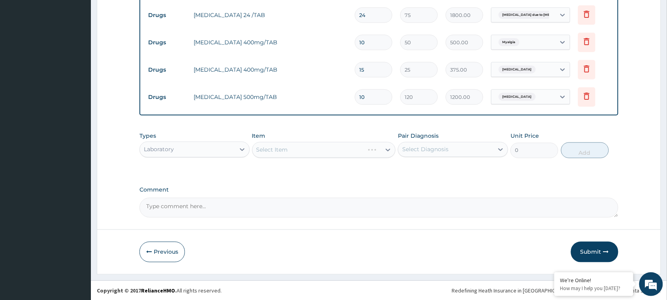
click at [293, 149] on div "Select Item" at bounding box center [324, 150] width 144 height 16
click at [388, 146] on div "Select Item" at bounding box center [324, 150] width 144 height 16
click at [388, 148] on div "Select Item" at bounding box center [324, 150] width 144 height 16
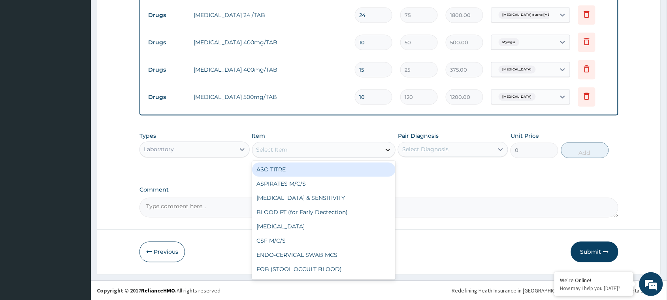
click at [388, 147] on icon at bounding box center [388, 150] width 8 height 8
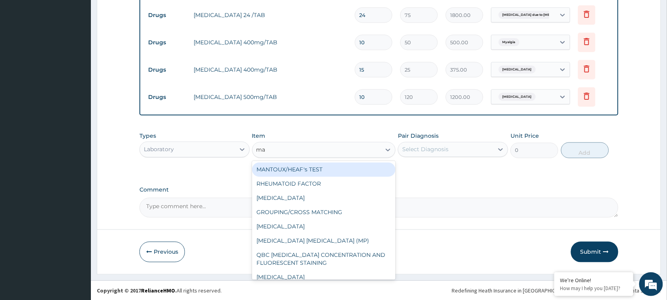
type input "mal"
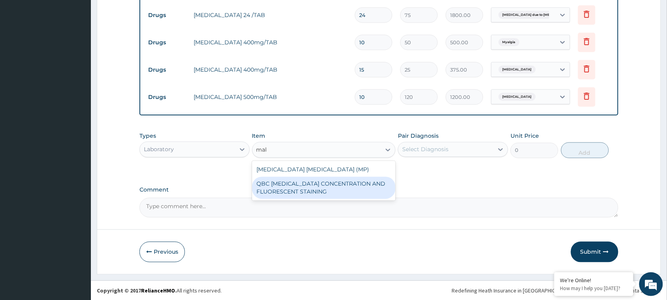
click at [341, 183] on div "QBC MALARIA CONCENTRATION AND FLUORESCENT STAINING" at bounding box center [324, 188] width 144 height 22
type input "1800"
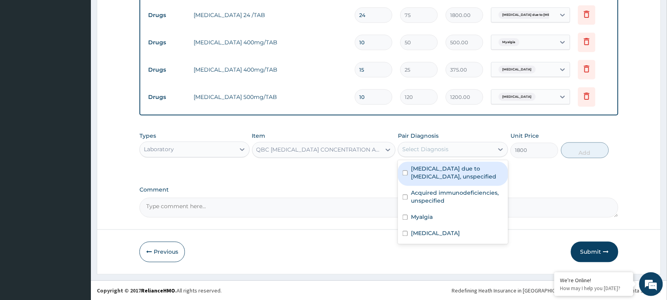
click at [441, 154] on div "Select Diagnosis" at bounding box center [445, 149] width 95 height 13
click at [406, 171] on input "checkbox" at bounding box center [405, 172] width 5 height 5
checkbox input "true"
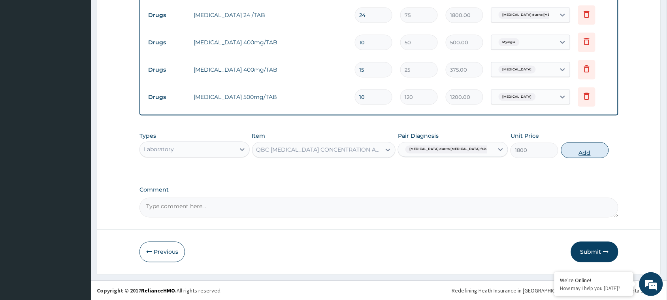
click at [584, 151] on button "Add" at bounding box center [585, 150] width 48 height 16
type input "0"
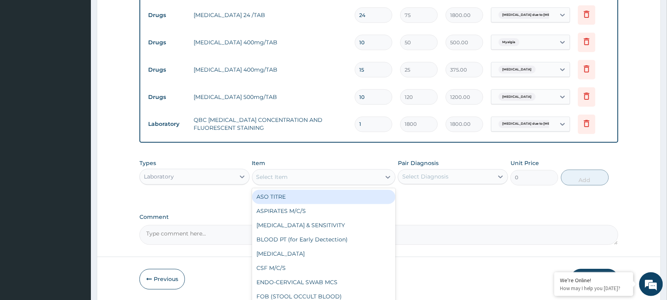
click at [290, 176] on div "Select Item" at bounding box center [317, 177] width 129 height 13
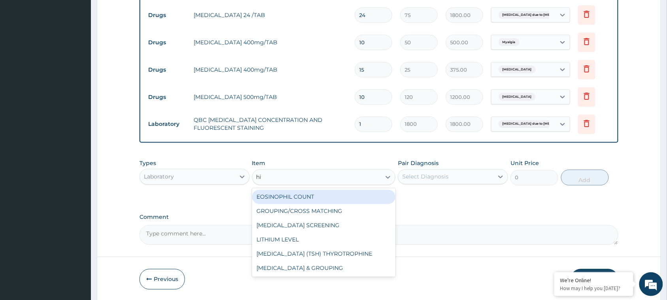
type input "hiv"
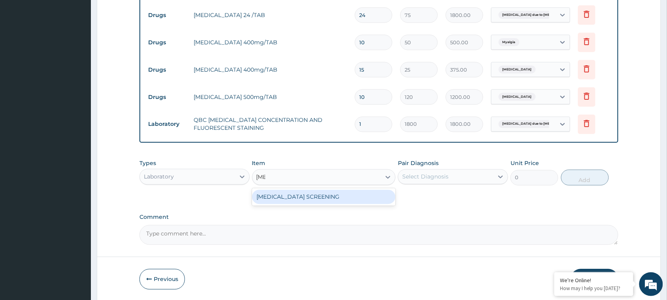
click at [300, 192] on div "HIV SCREENING" at bounding box center [324, 197] width 144 height 14
type input "2000"
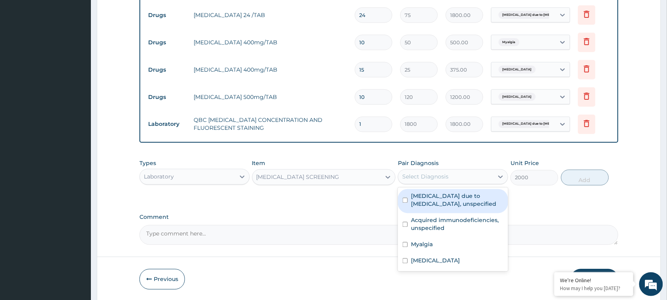
click at [454, 173] on div "Select Diagnosis" at bounding box center [445, 176] width 95 height 13
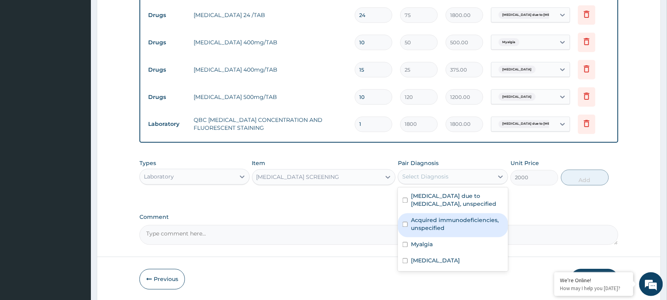
click at [406, 223] on input "checkbox" at bounding box center [405, 224] width 5 height 5
checkbox input "true"
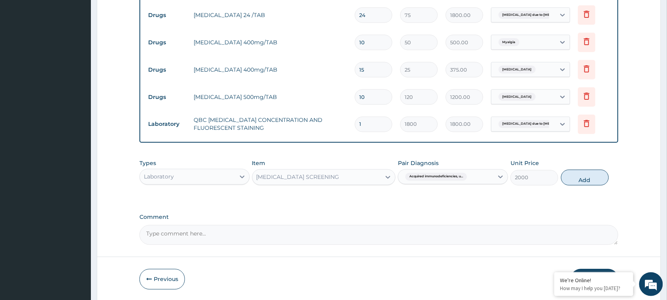
click at [594, 172] on button "Add" at bounding box center [585, 178] width 48 height 16
type input "0"
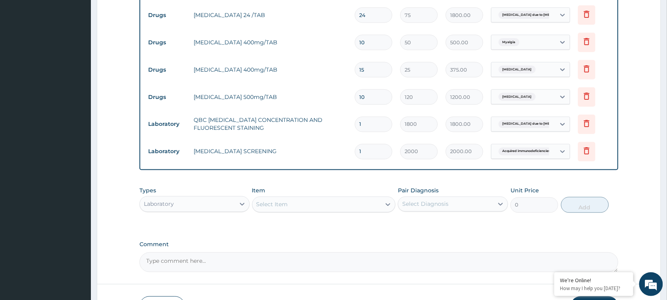
drag, startPoint x: 665, startPoint y: 183, endPoint x: 668, endPoint y: 260, distance: 77.1
click at [667, 260] on html "R EL Toggle navigation Famo Clinic Famo Clinic - famoclinic@gmail.com Member si…" at bounding box center [333, 7] width 667 height 696
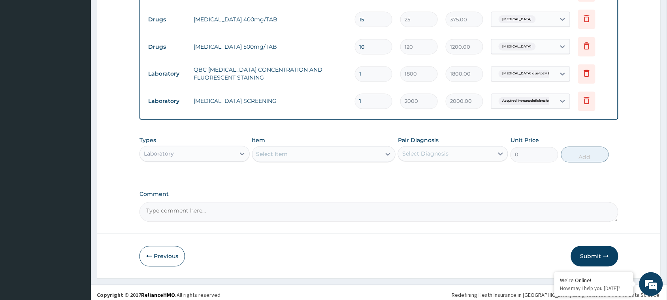
scroll to position [396, 0]
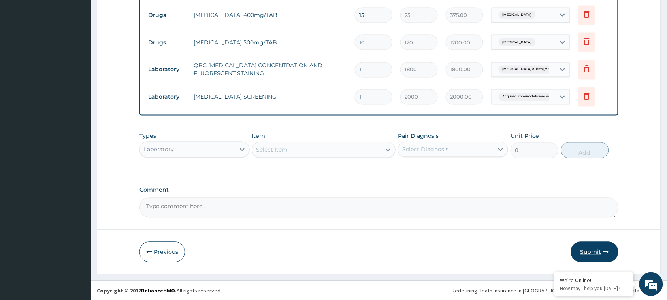
click at [587, 249] on button "Submit" at bounding box center [594, 251] width 47 height 21
